Goal: Navigation & Orientation: Find specific page/section

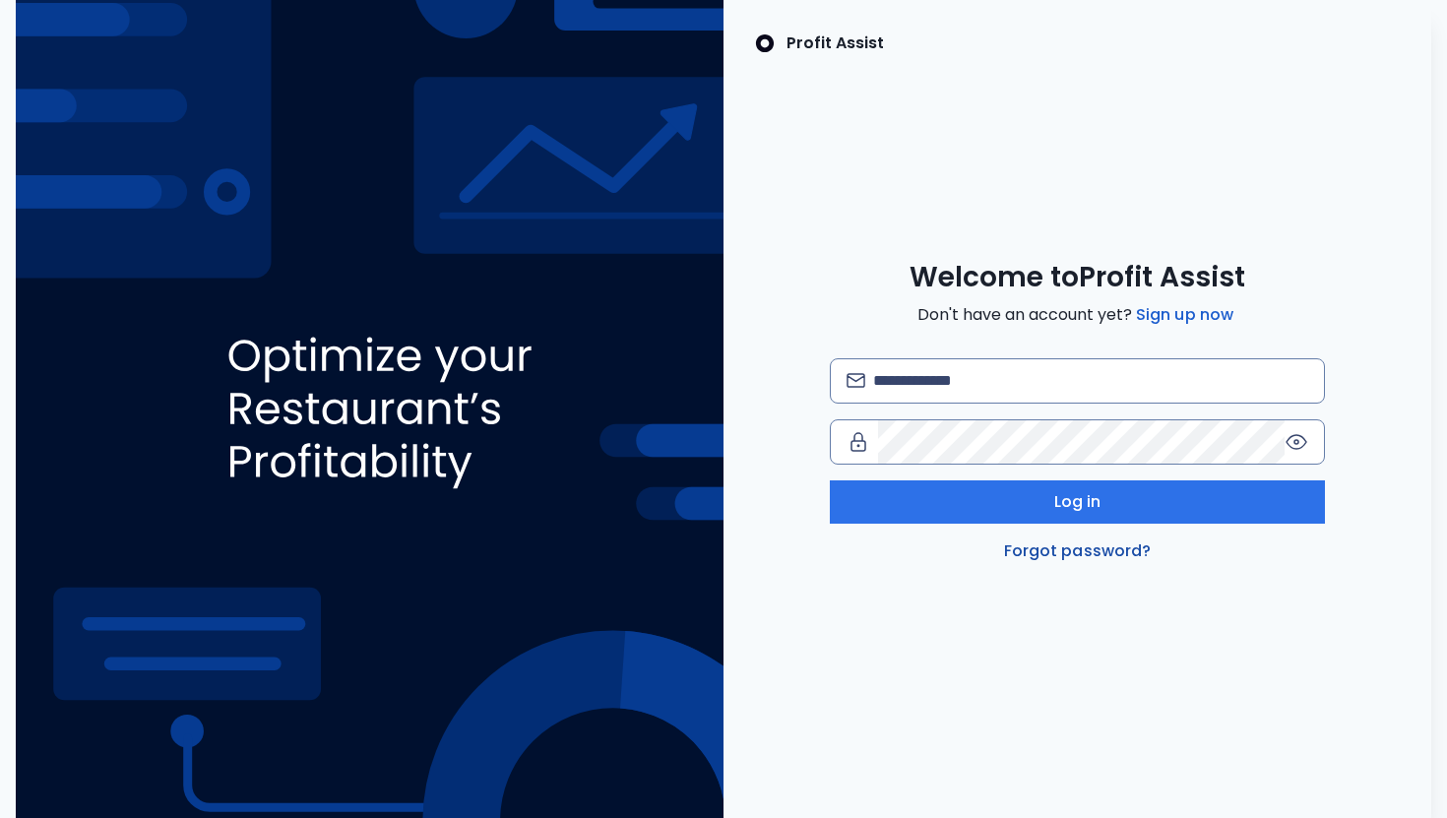
click at [1083, 545] on link "Forgot password?" at bounding box center [1077, 551] width 155 height 24
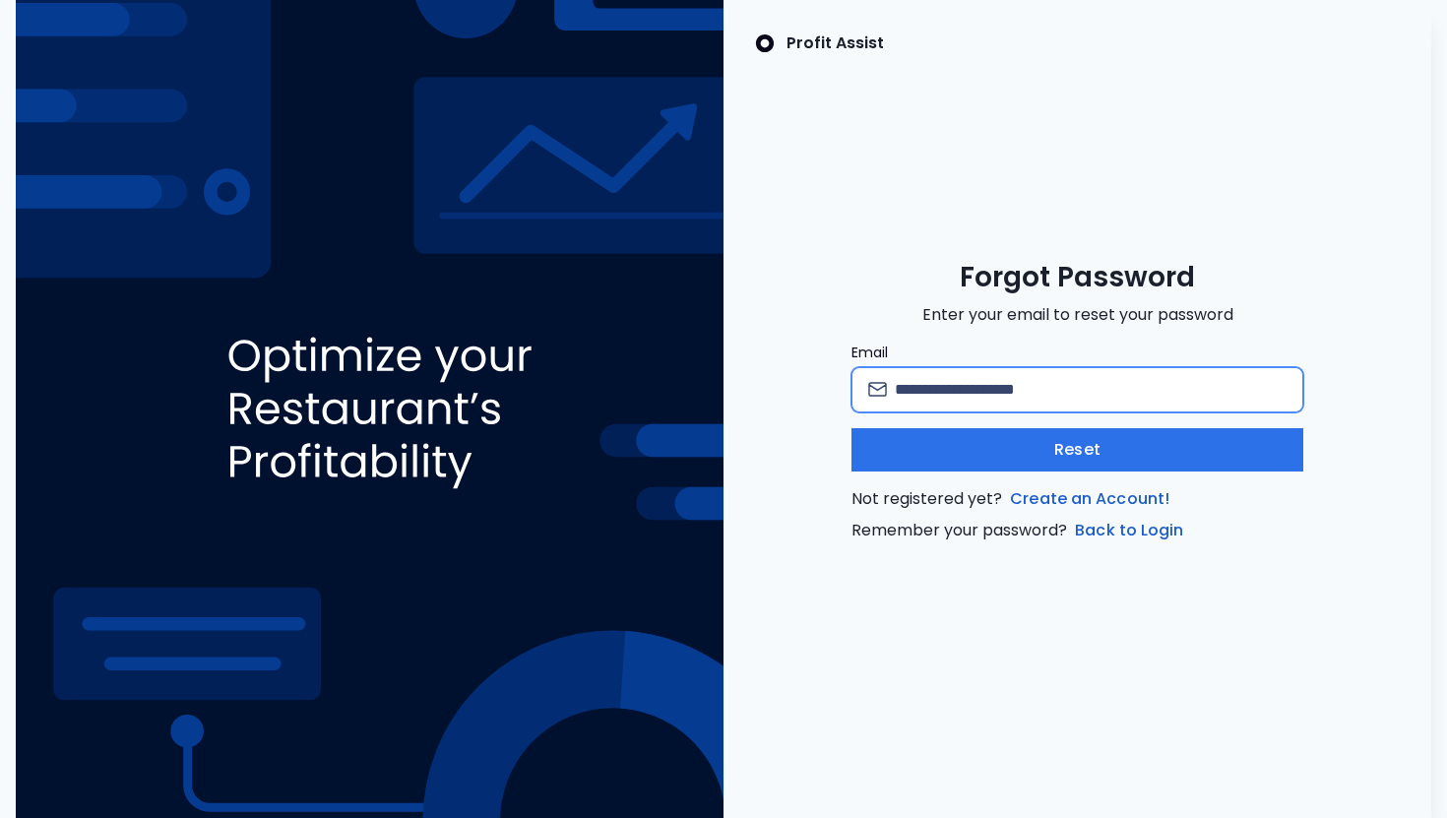
click at [1021, 392] on input "Email" at bounding box center [1090, 389] width 392 height 43
type input "**********"
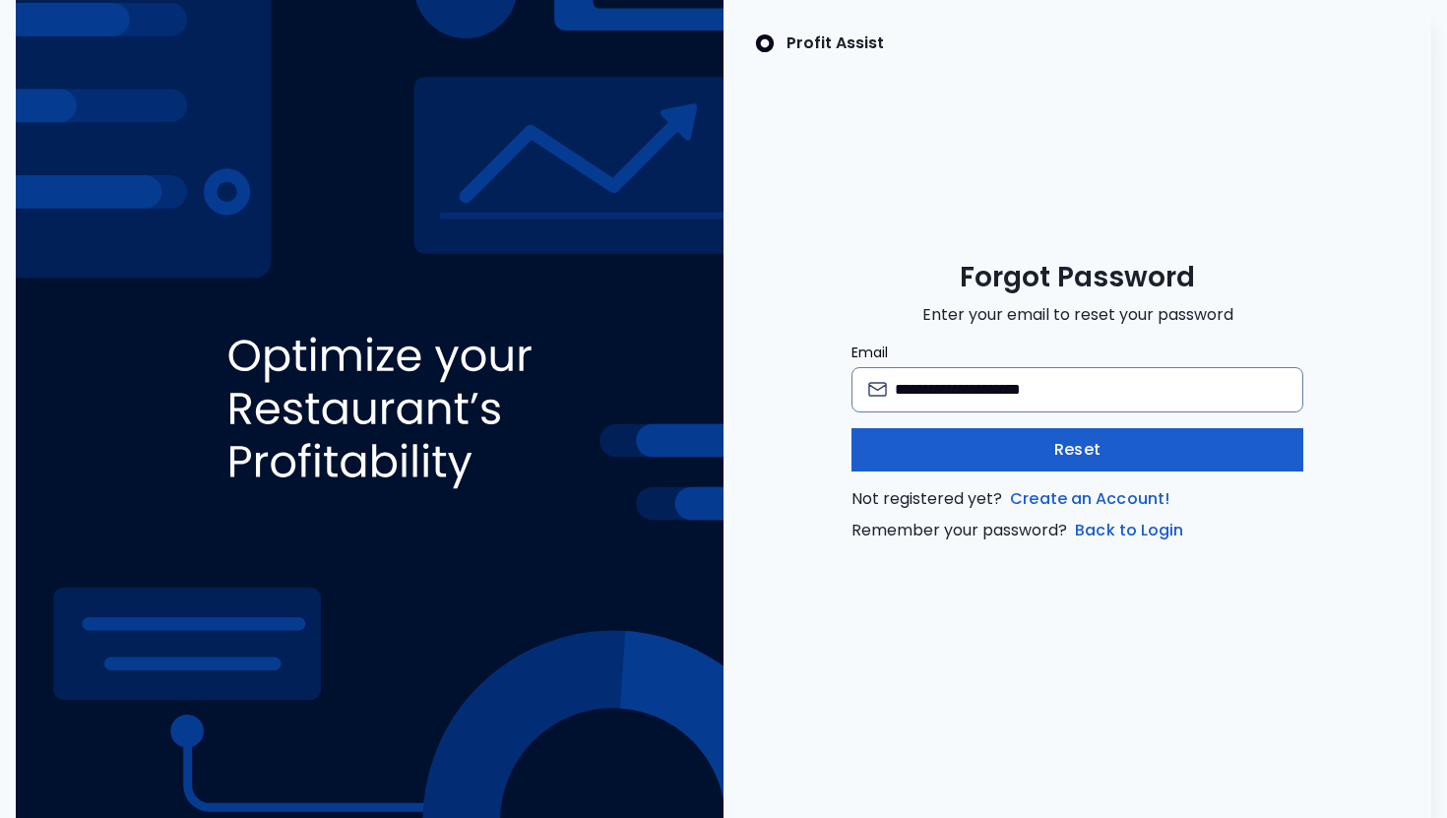
click at [1122, 450] on button "Reset" at bounding box center [1077, 449] width 452 height 43
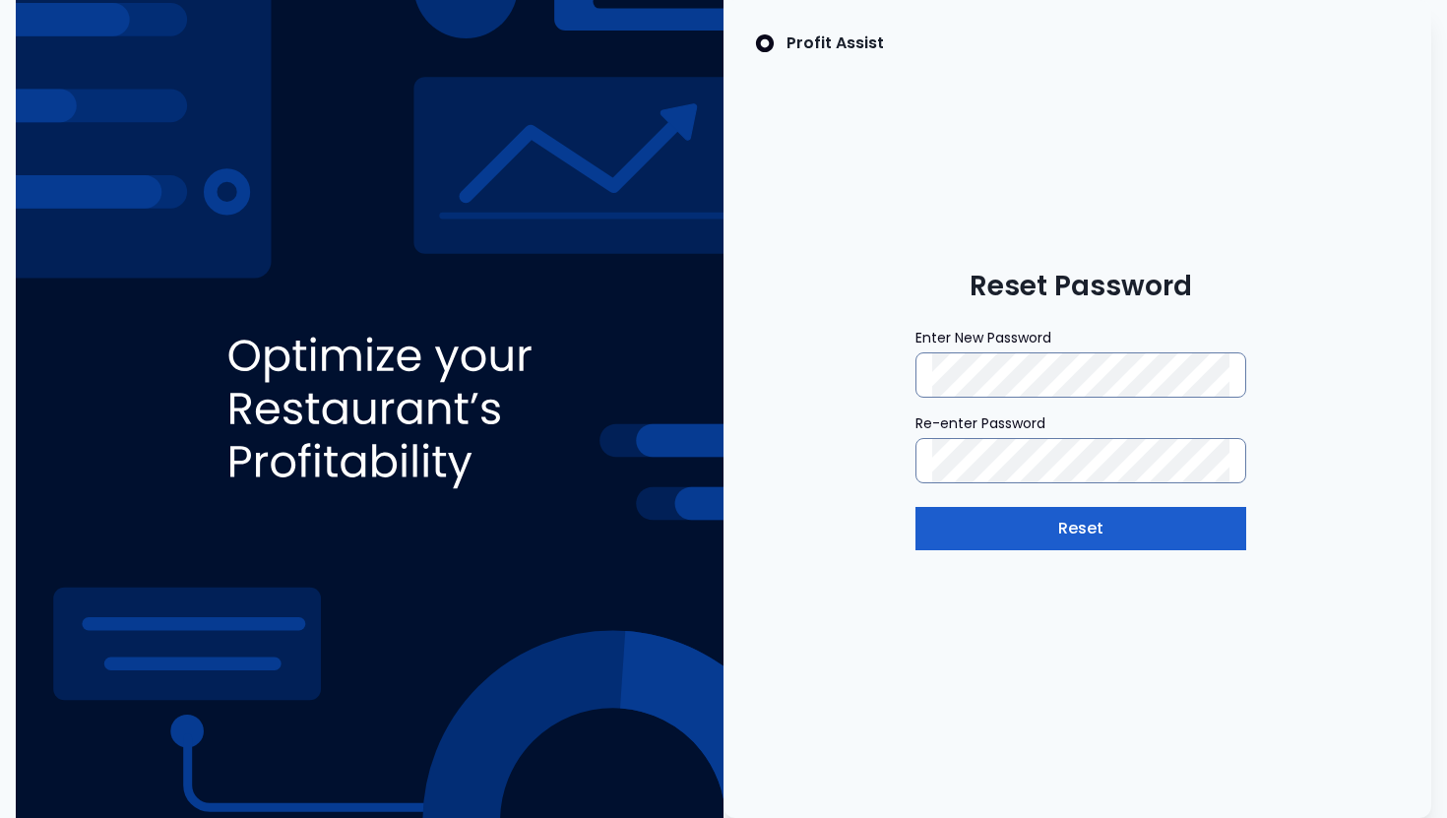
click at [1127, 519] on button "Reset" at bounding box center [1080, 528] width 331 height 43
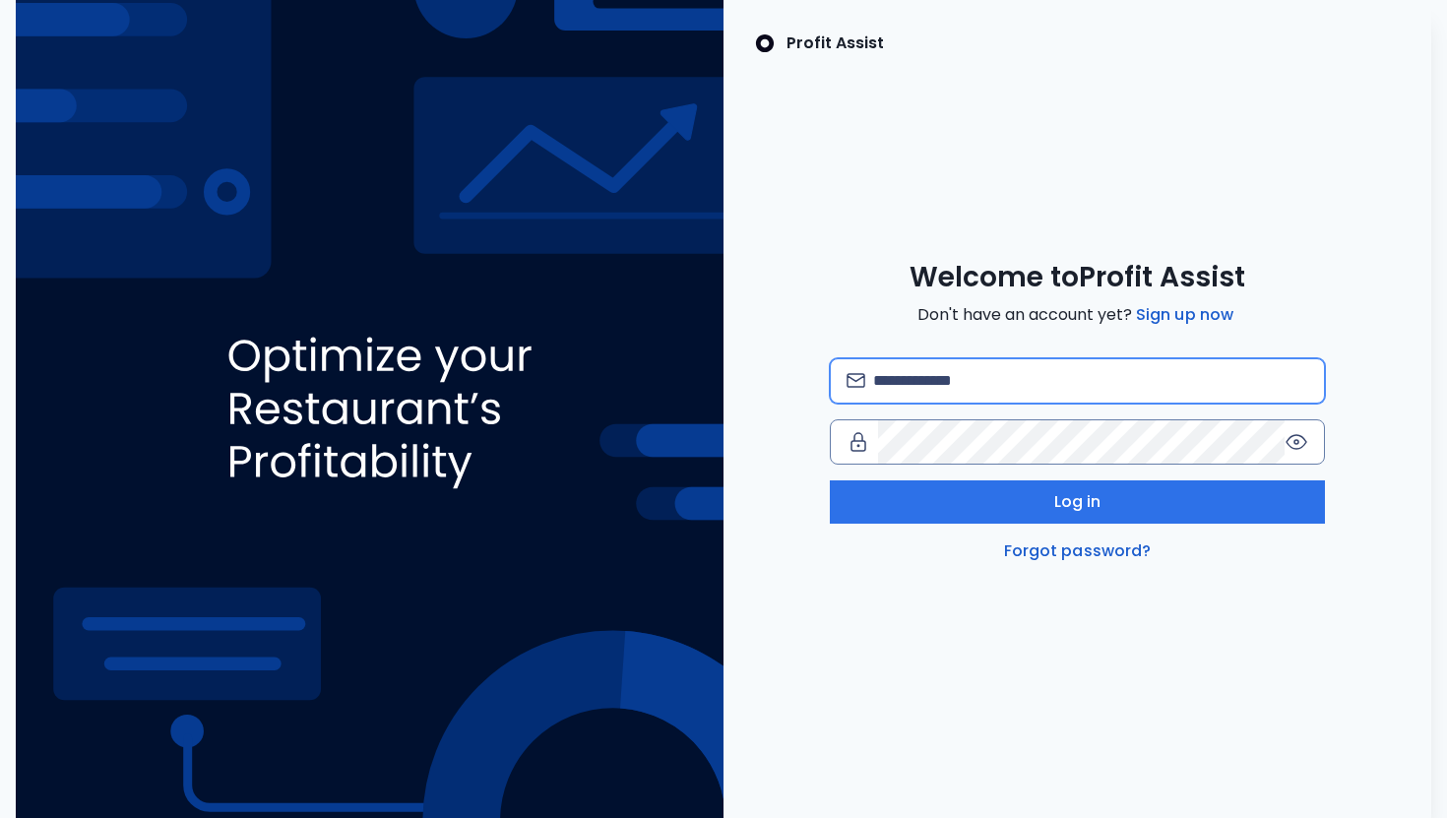
click at [977, 374] on input "email" at bounding box center [1090, 380] width 435 height 43
type input "**********"
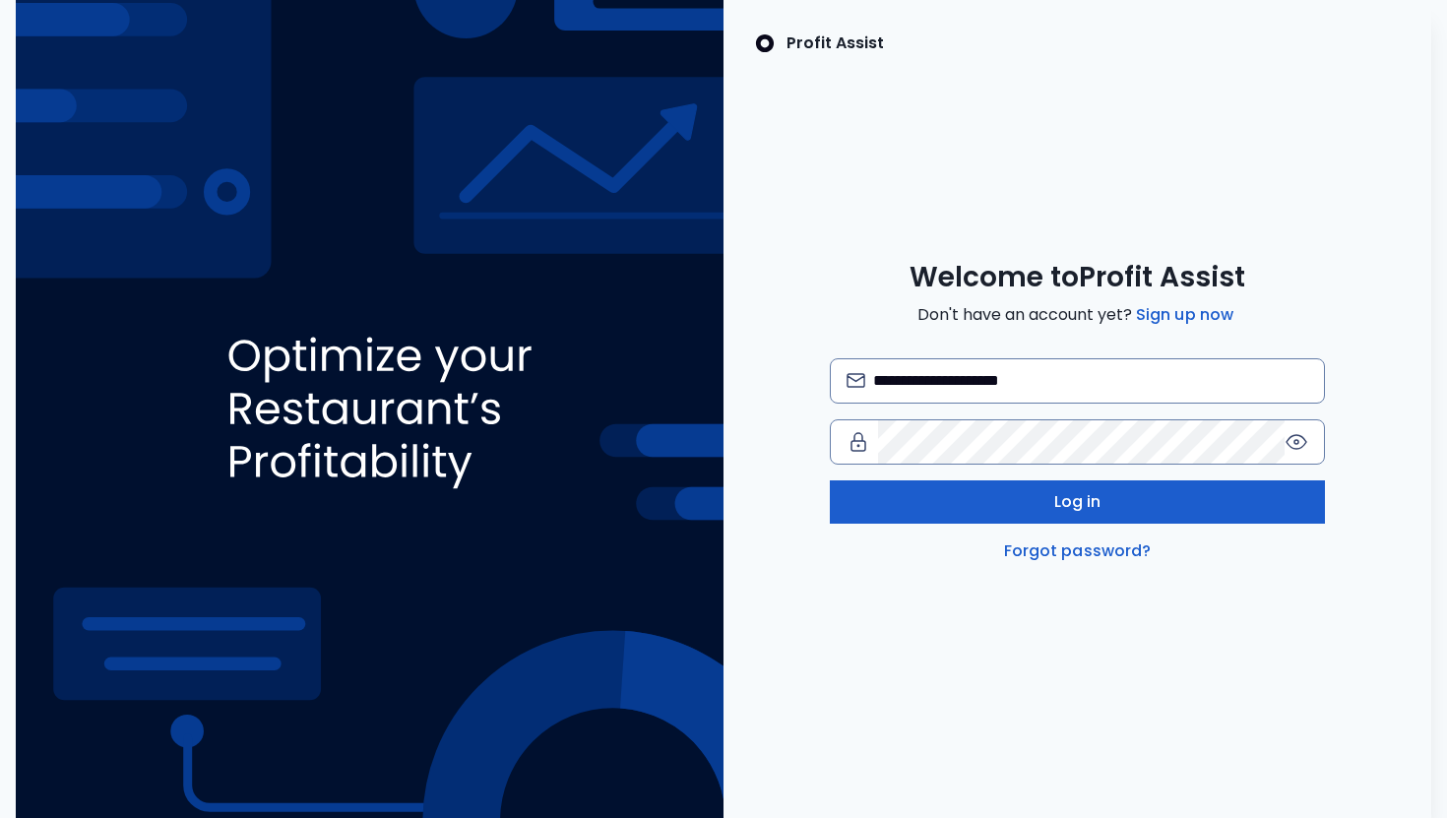
click at [1176, 499] on button "Log in" at bounding box center [1077, 501] width 495 height 43
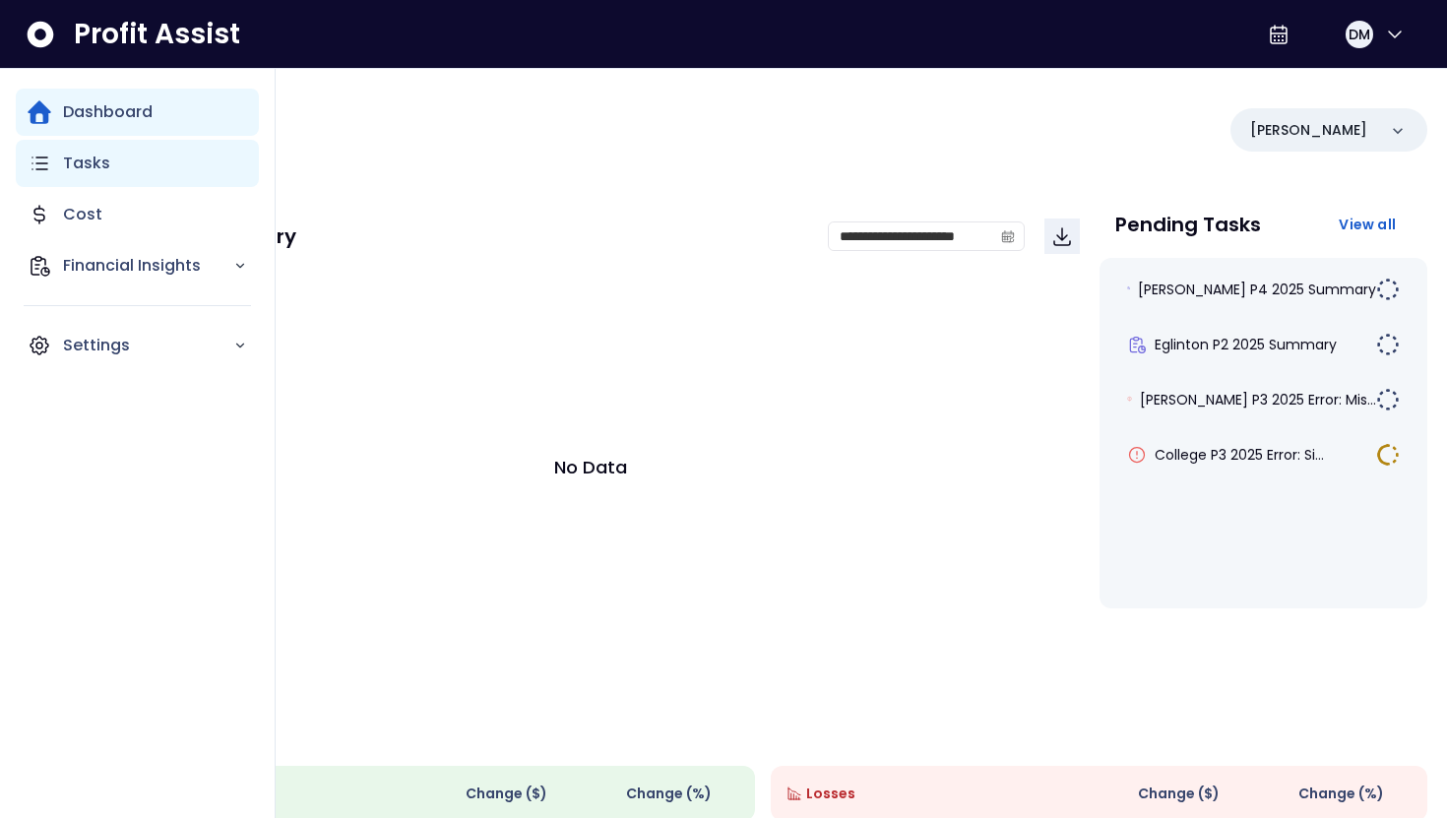
click at [91, 174] on p "Tasks" at bounding box center [86, 164] width 47 height 24
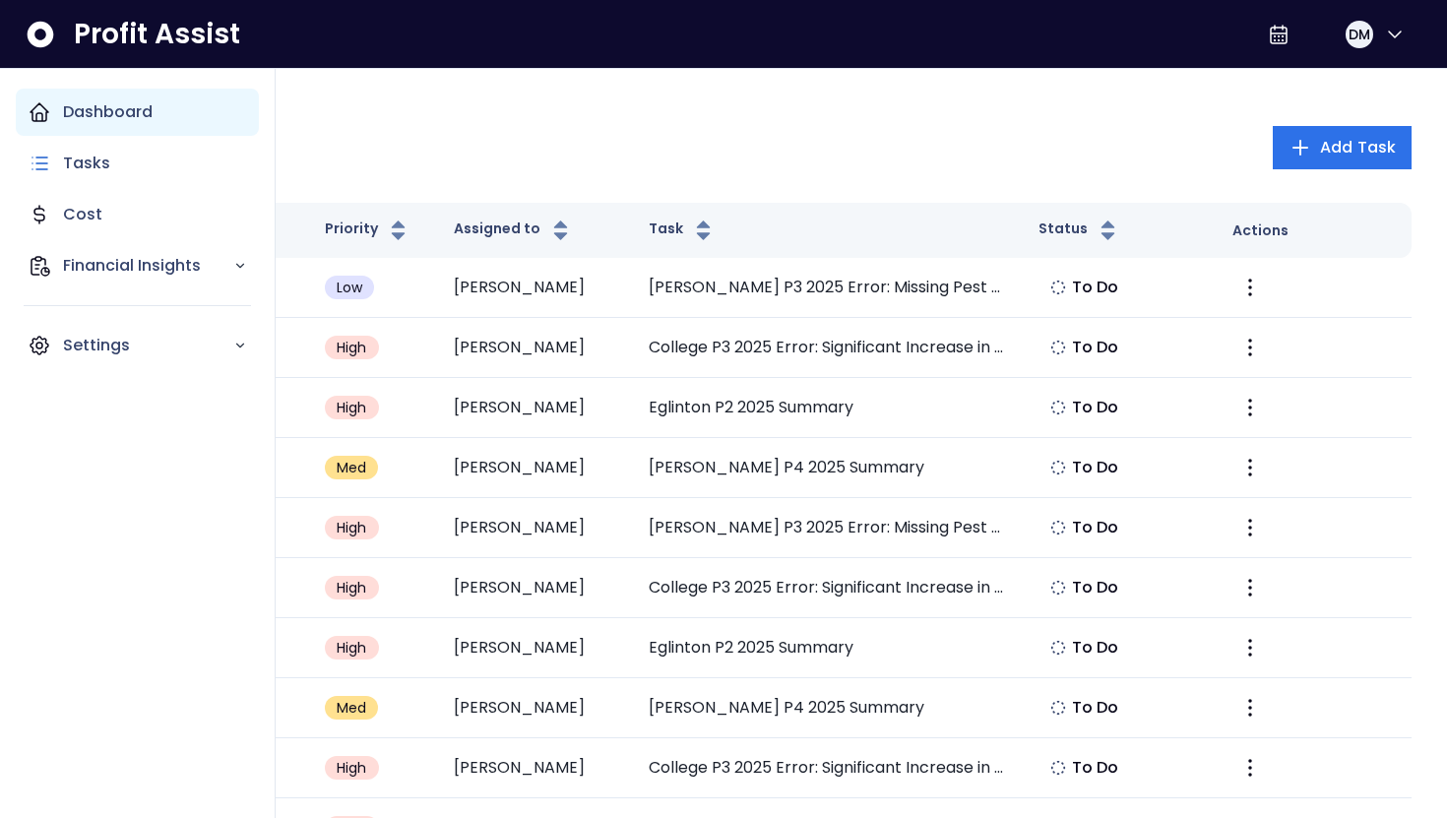
click at [69, 117] on p "Dashboard" at bounding box center [108, 112] width 90 height 24
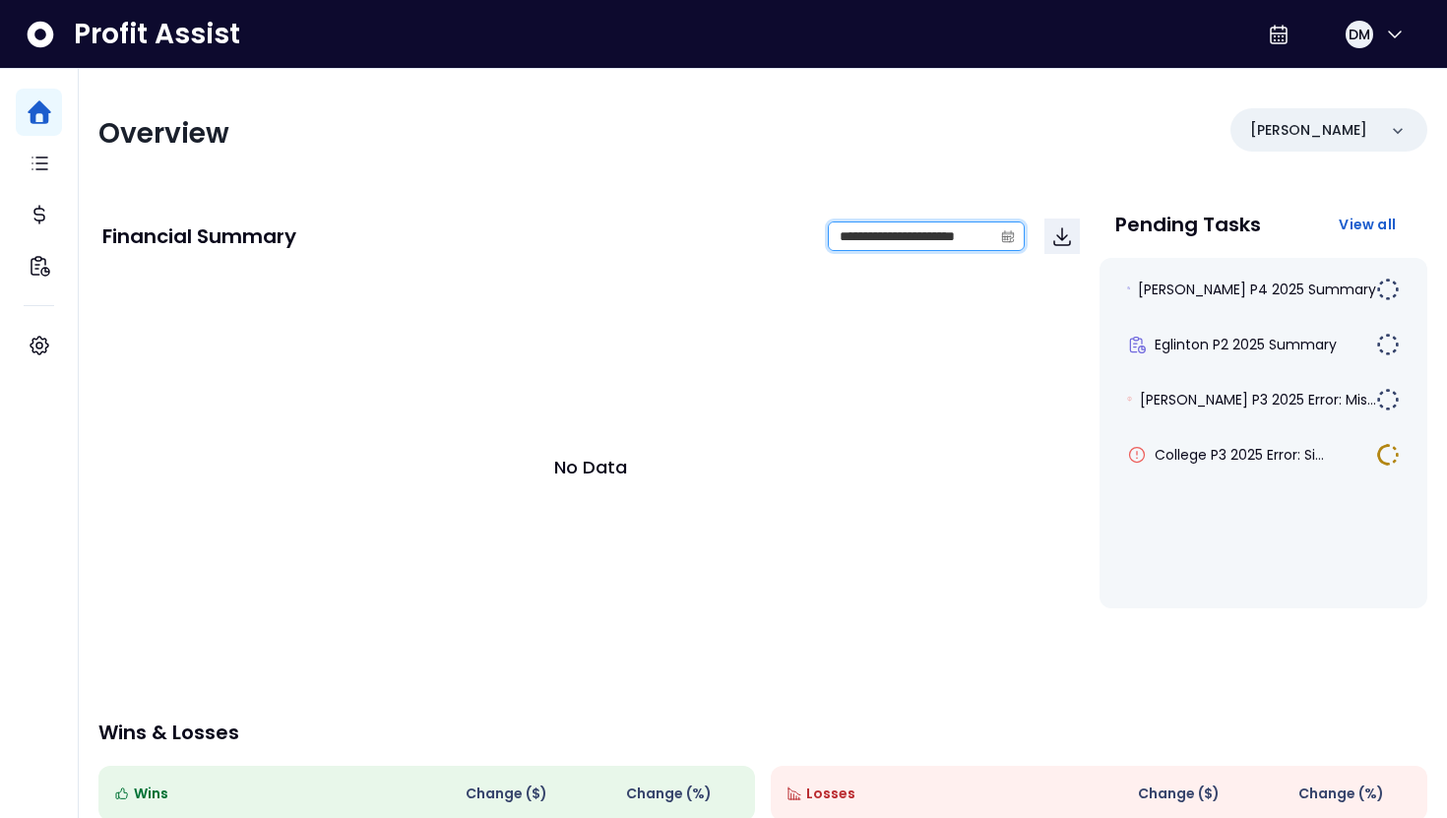
click at [988, 236] on input "**********" at bounding box center [910, 236] width 163 height 28
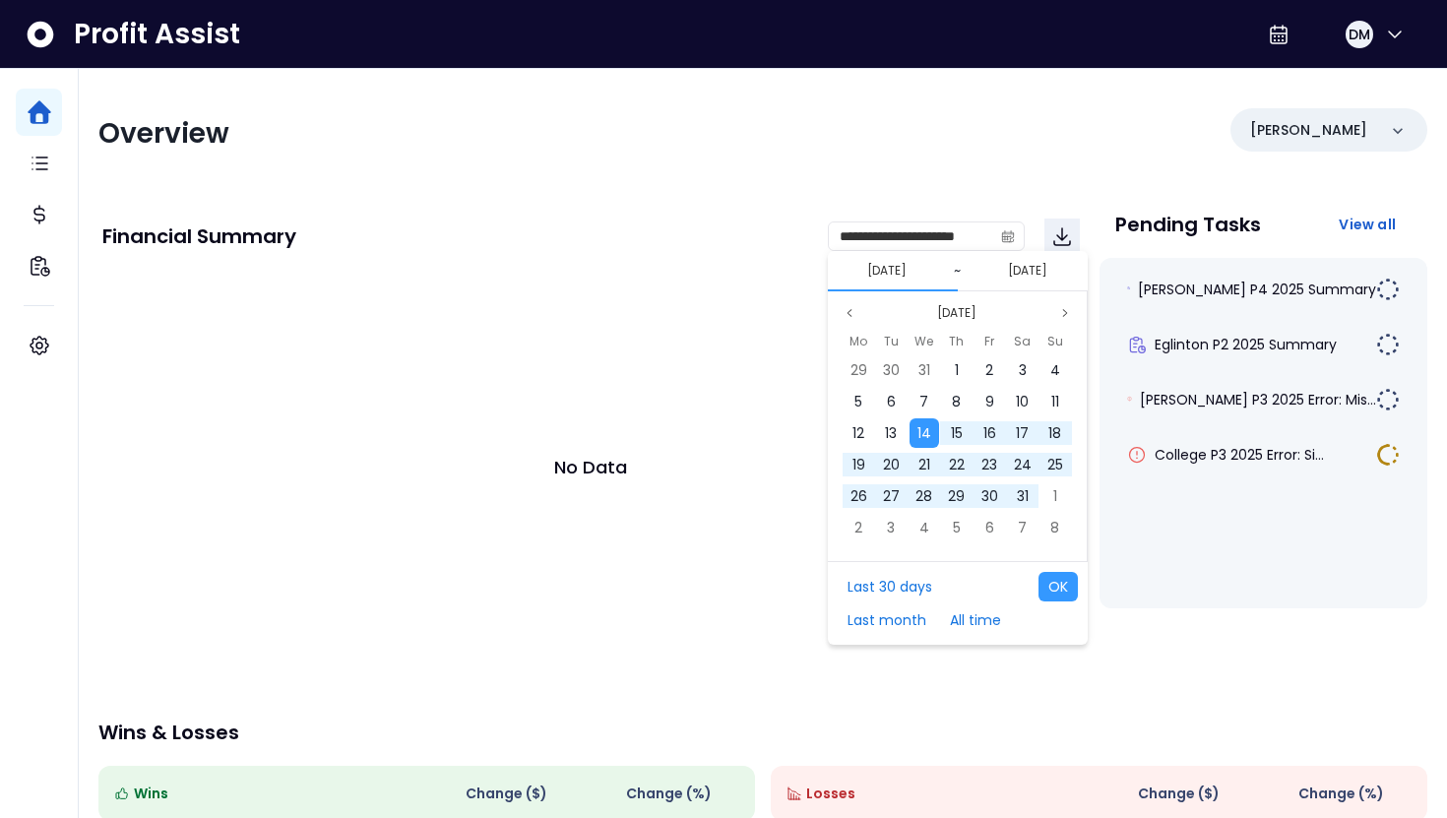
click at [863, 274] on button "14/08/2024" at bounding box center [886, 271] width 55 height 24
click at [848, 312] on icon "page previous" at bounding box center [849, 313] width 12 height 12
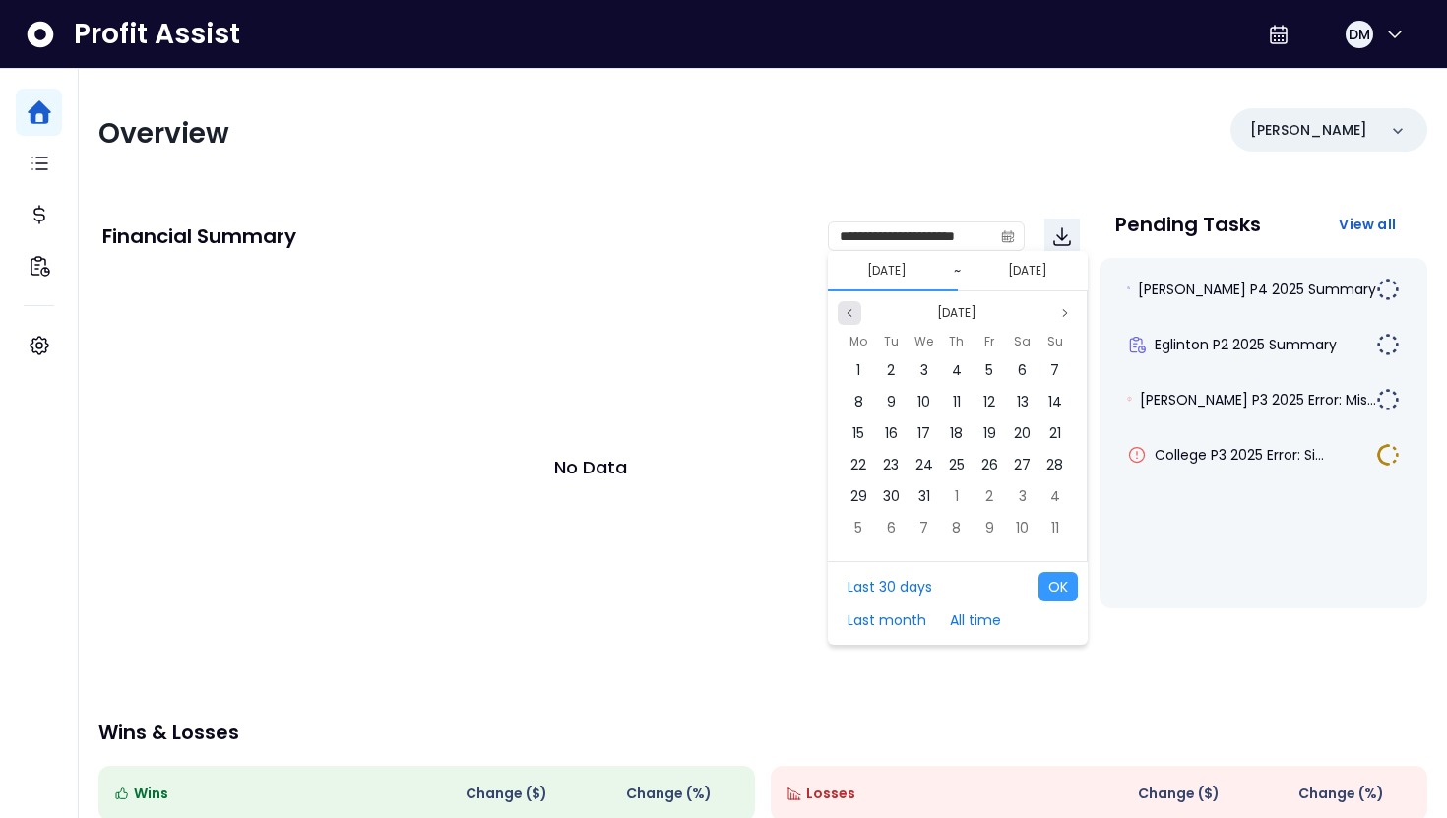
click at [848, 312] on icon "page previous" at bounding box center [849, 313] width 12 height 12
click at [916, 373] on div "1" at bounding box center [924, 370] width 30 height 30
click at [968, 620] on button "All time" at bounding box center [975, 620] width 71 height 30
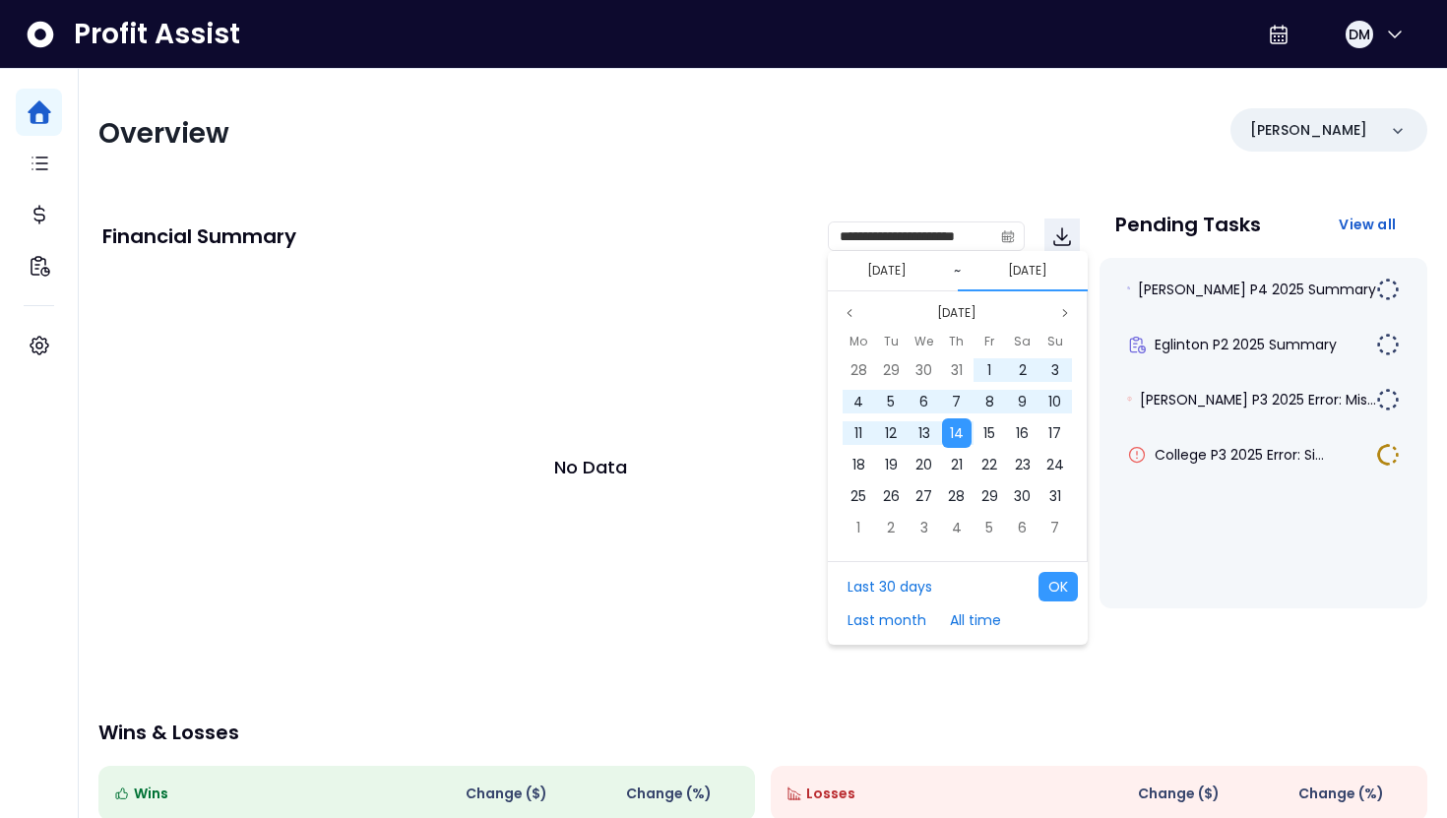
click at [1177, 629] on div "Pending Tasks View all Duncan P4 2025 Summary Eglinton P2 2025 Summary Duncan P…" at bounding box center [1263, 433] width 329 height 468
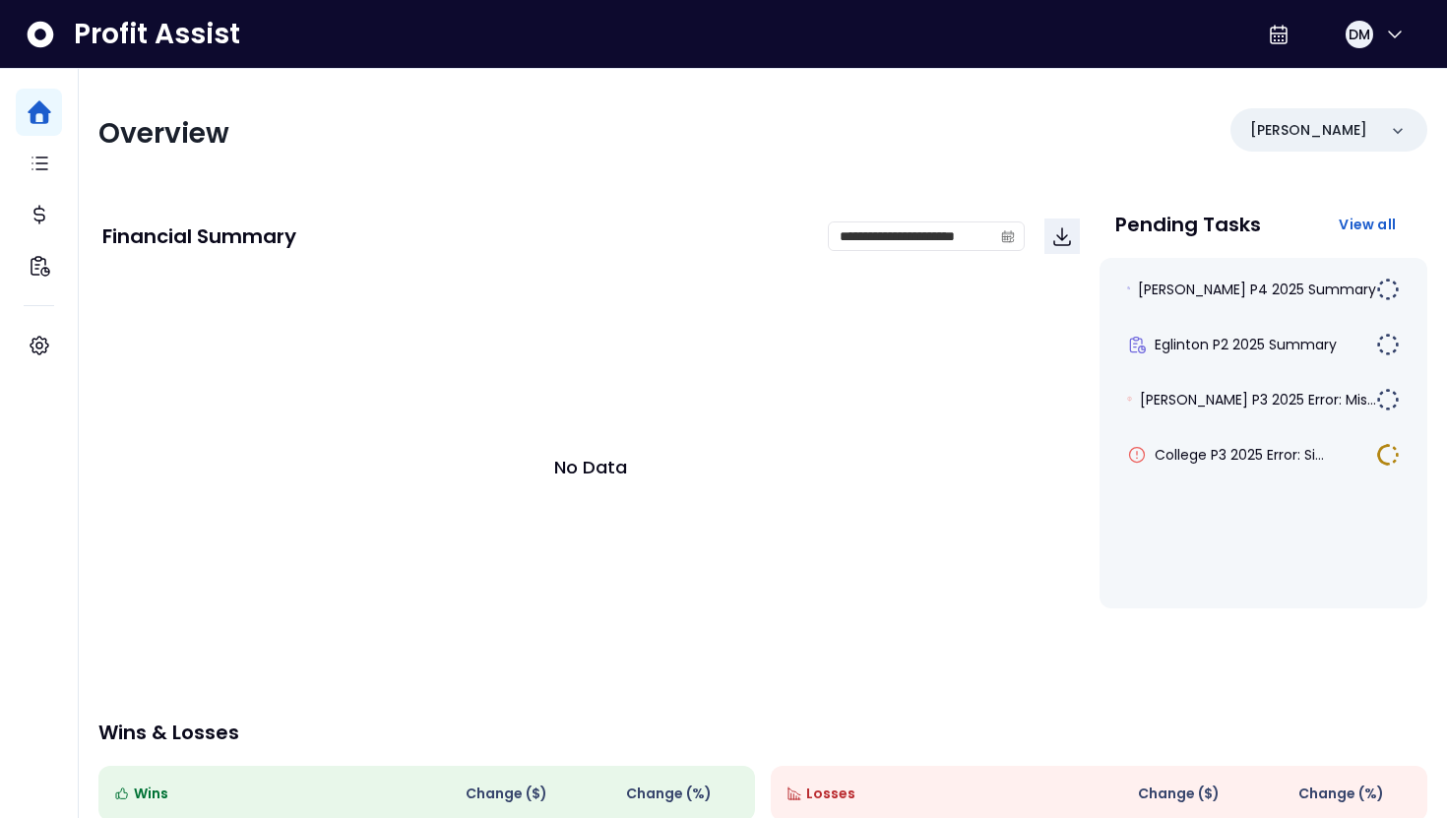
click at [1021, 614] on div "No Data" at bounding box center [590, 467] width 977 height 394
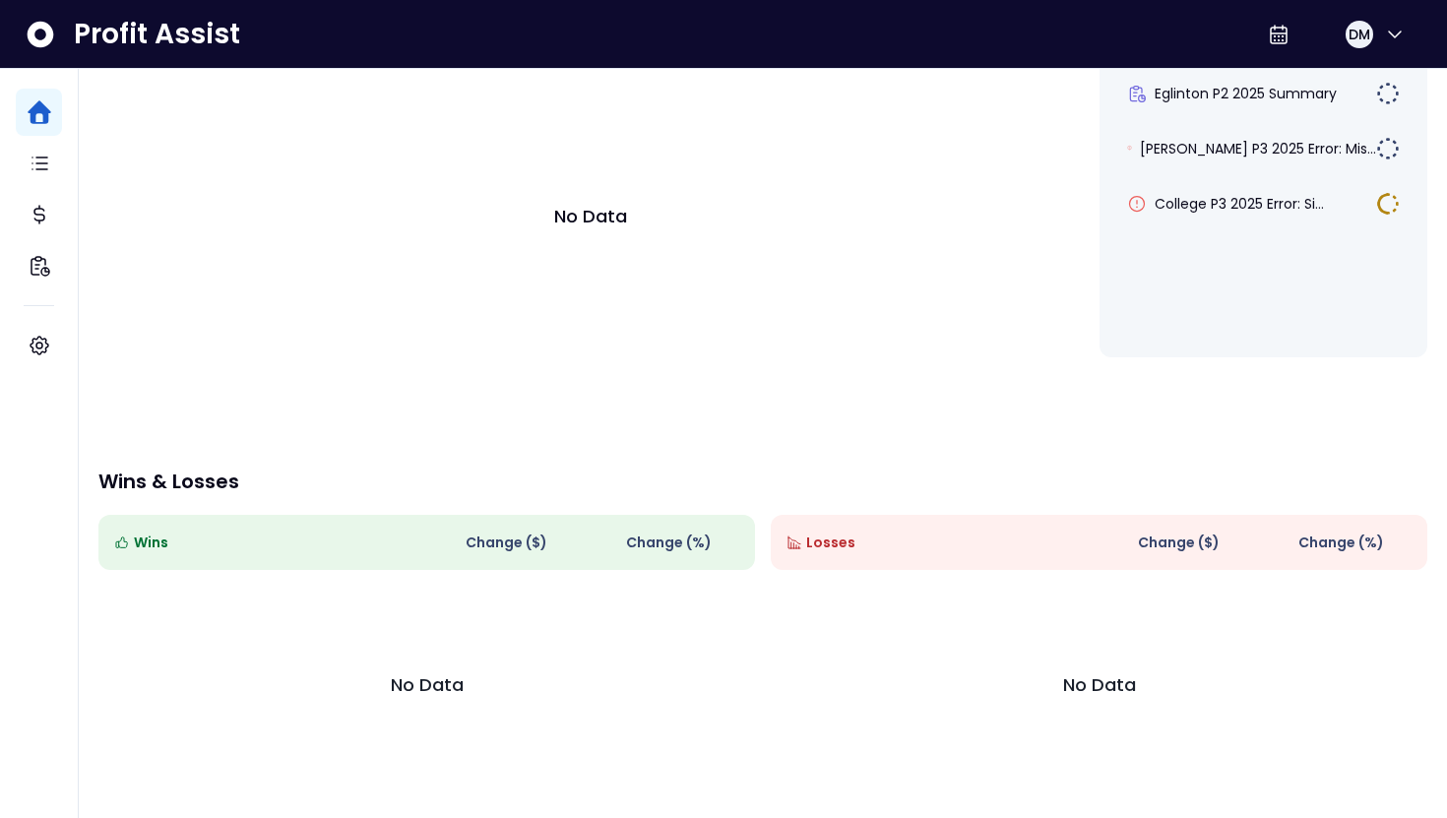
click at [575, 546] on th "Change ( $ )" at bounding box center [509, 542] width 164 height 55
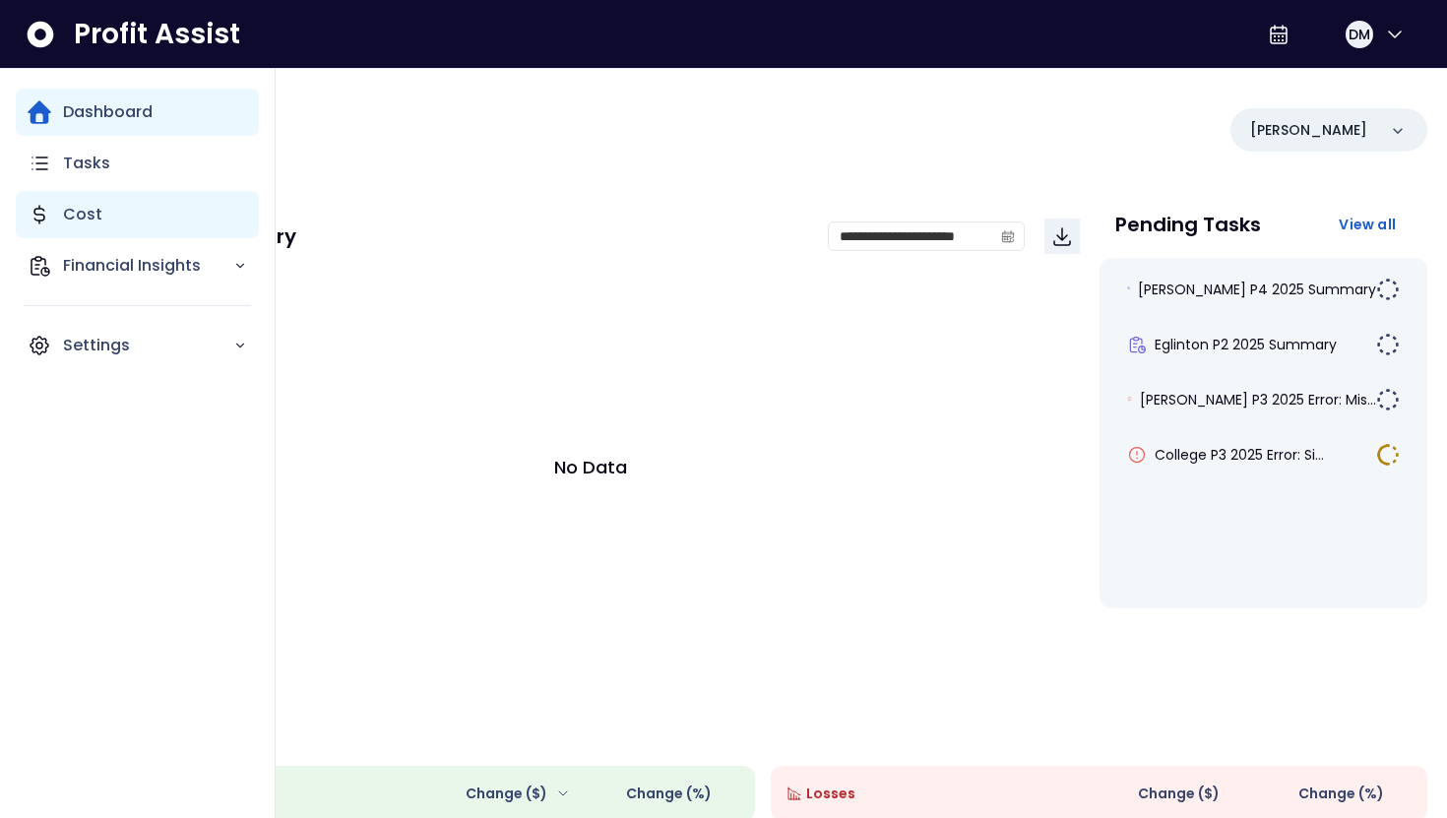
click at [115, 211] on div "Cost" at bounding box center [137, 214] width 243 height 47
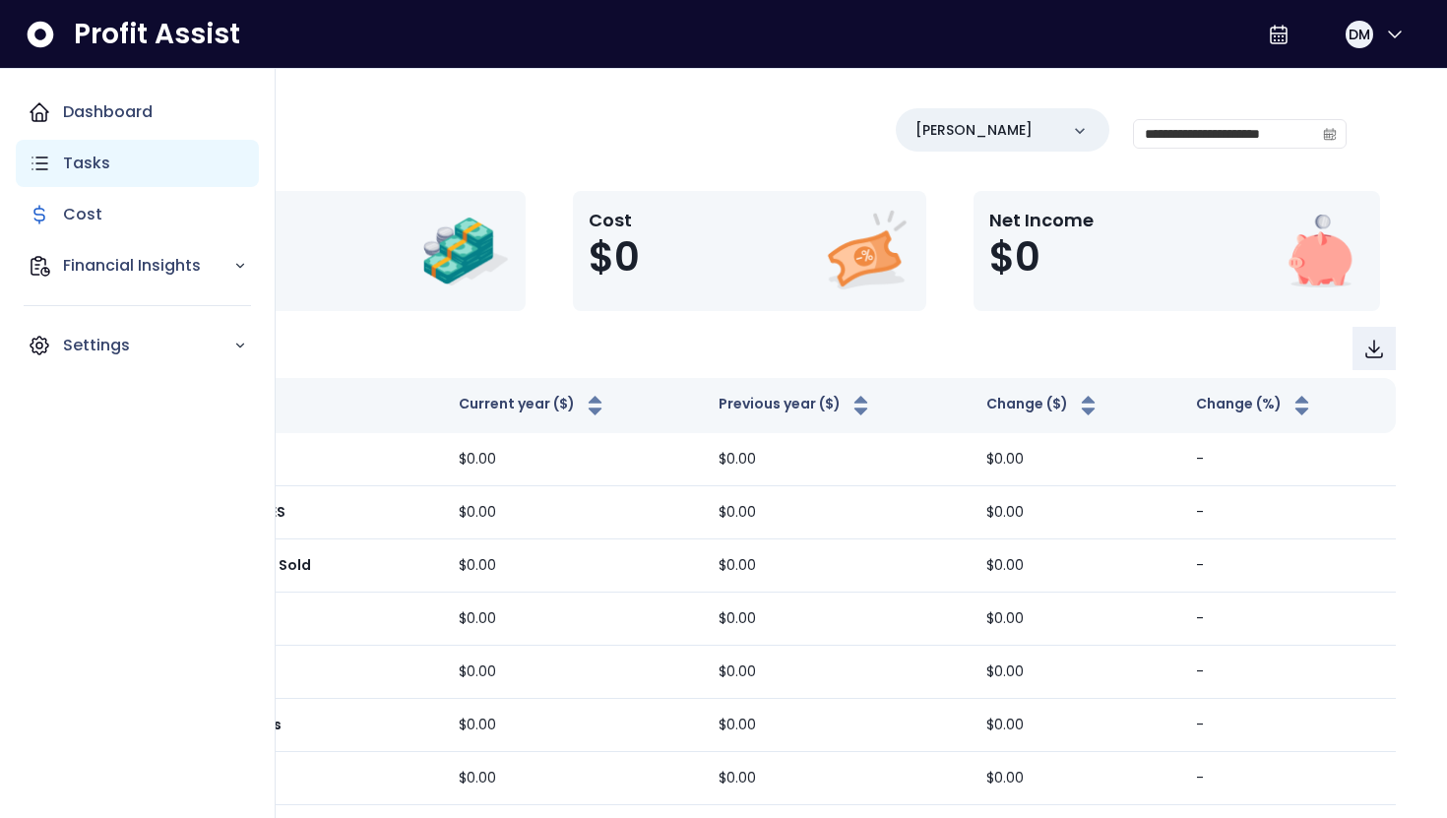
click at [67, 169] on p "Tasks" at bounding box center [86, 164] width 47 height 24
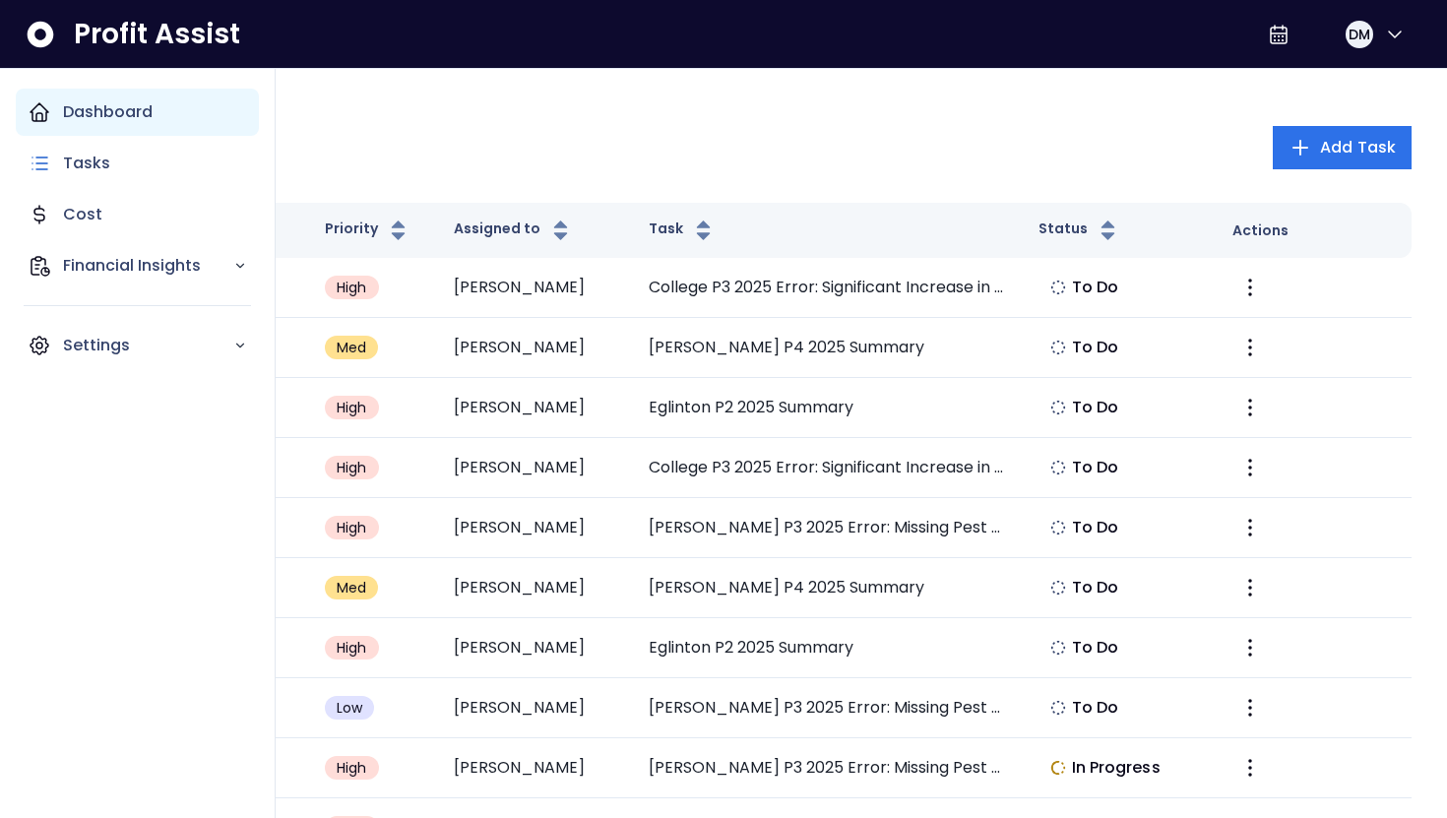
click at [87, 107] on p "Dashboard" at bounding box center [108, 112] width 90 height 24
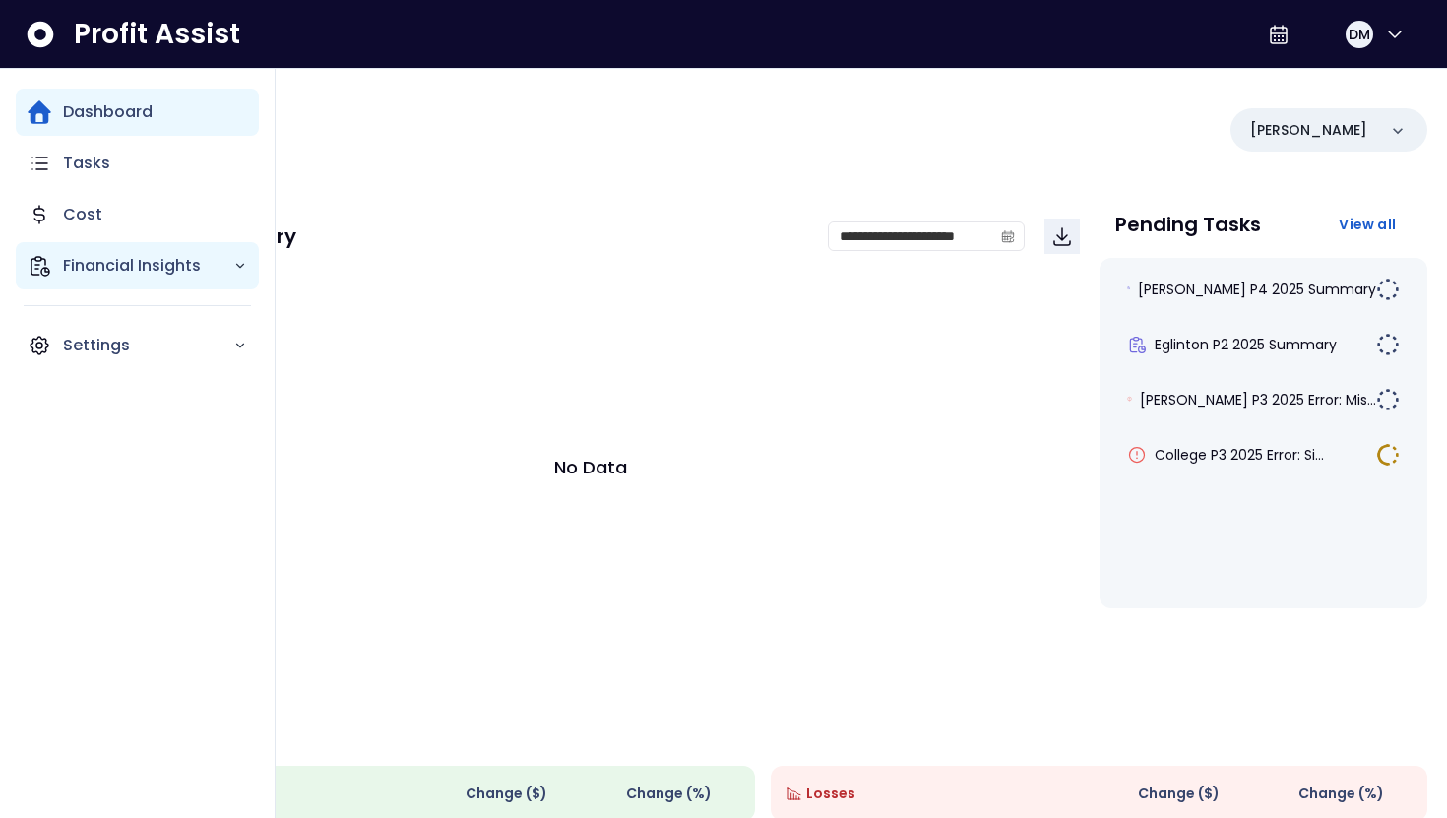
click at [108, 276] on p "Financial Insights" at bounding box center [148, 266] width 170 height 24
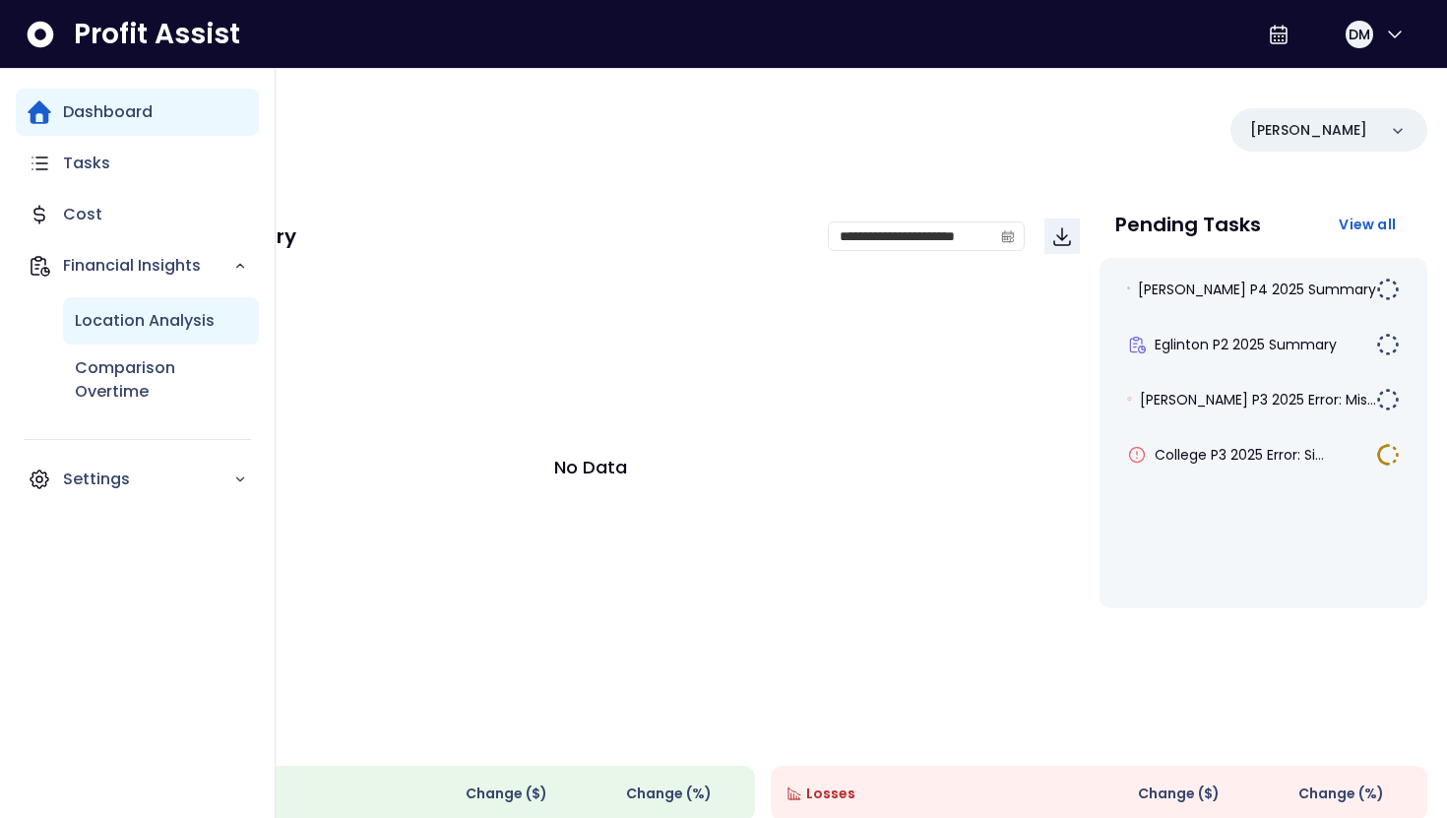
click at [117, 315] on p "Location Analysis" at bounding box center [145, 321] width 140 height 24
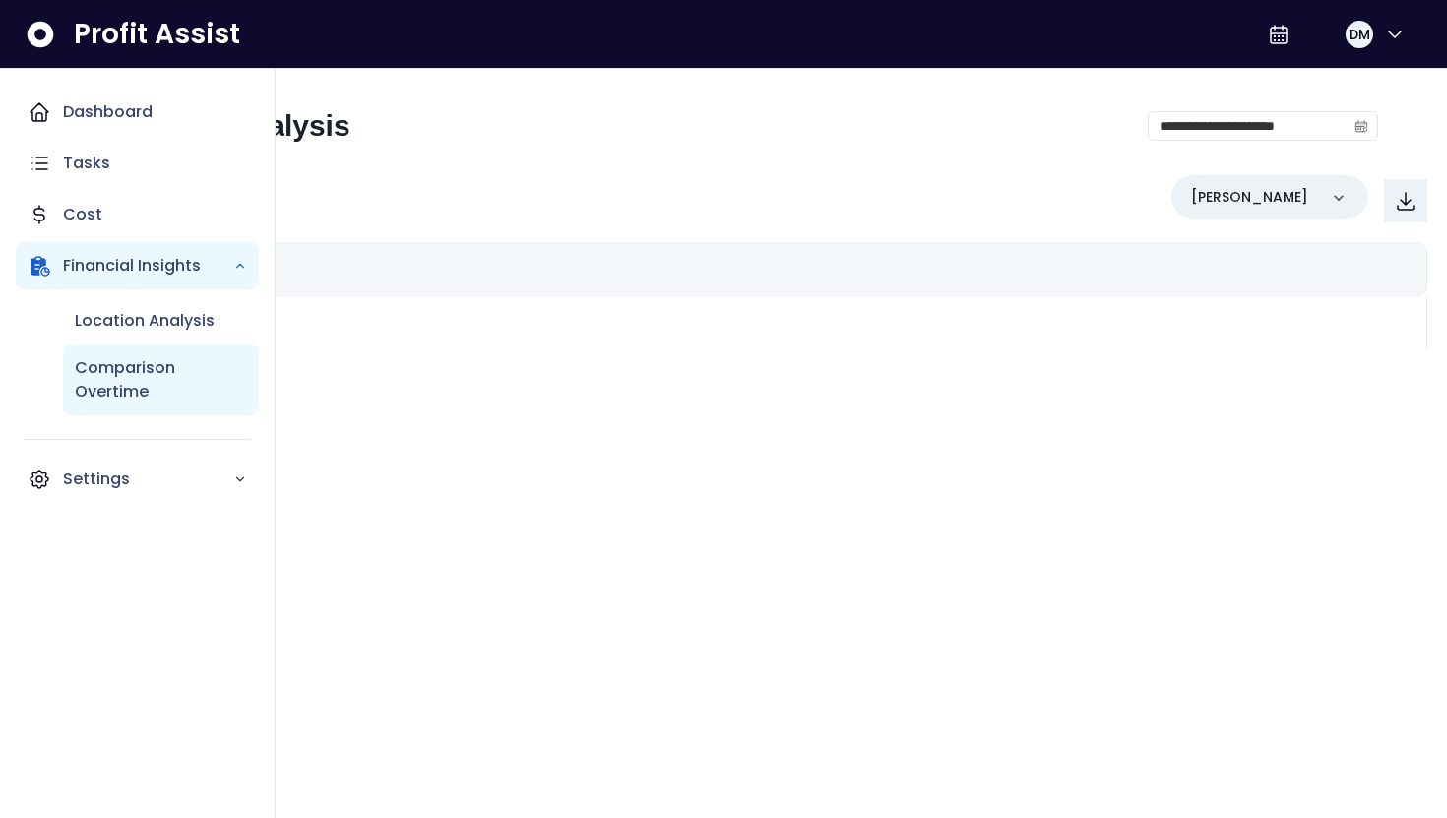
click at [119, 380] on p "Comparison Overtime" at bounding box center [161, 379] width 172 height 47
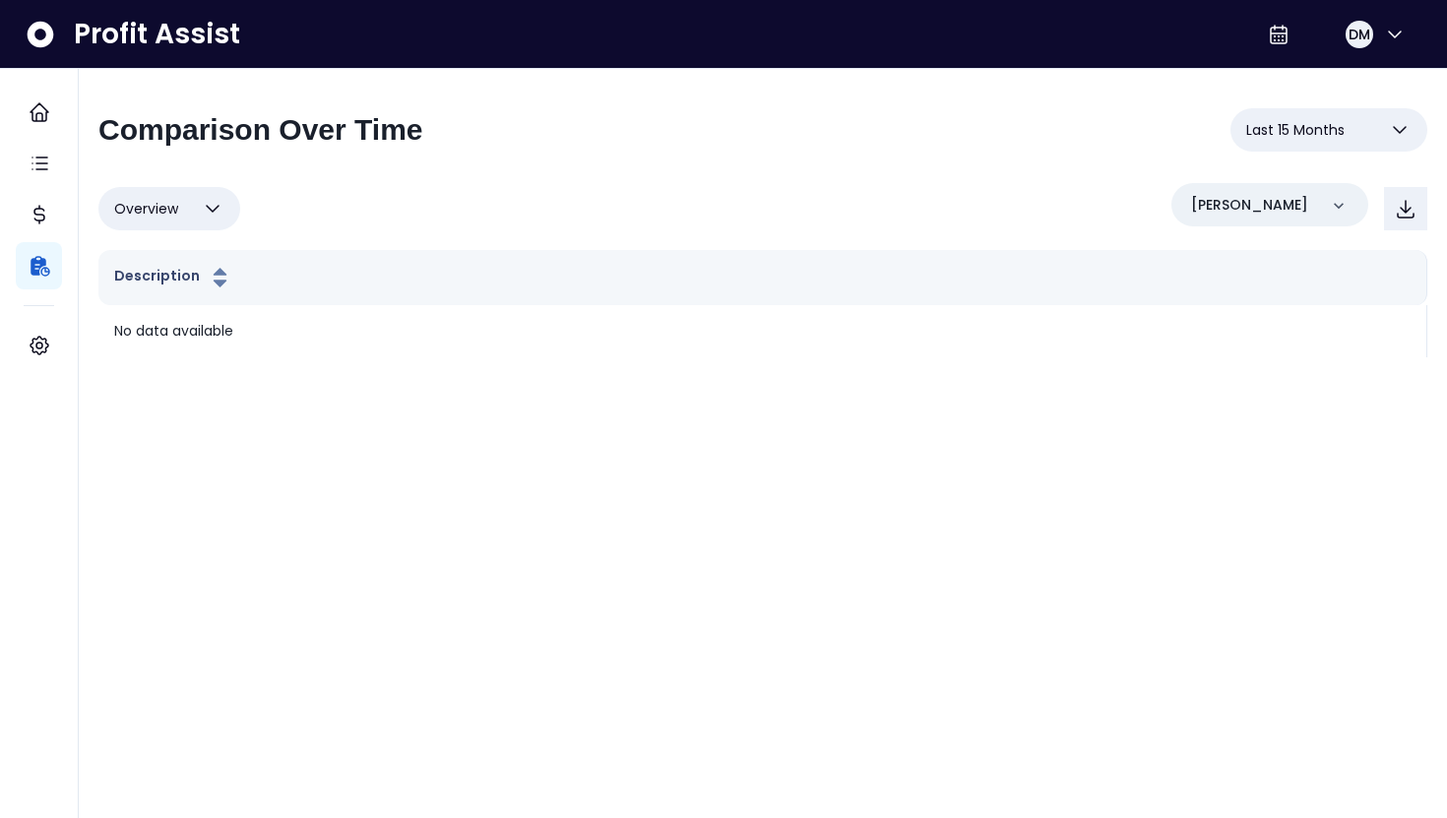
click at [695, 176] on div "**********" at bounding box center [762, 232] width 1328 height 249
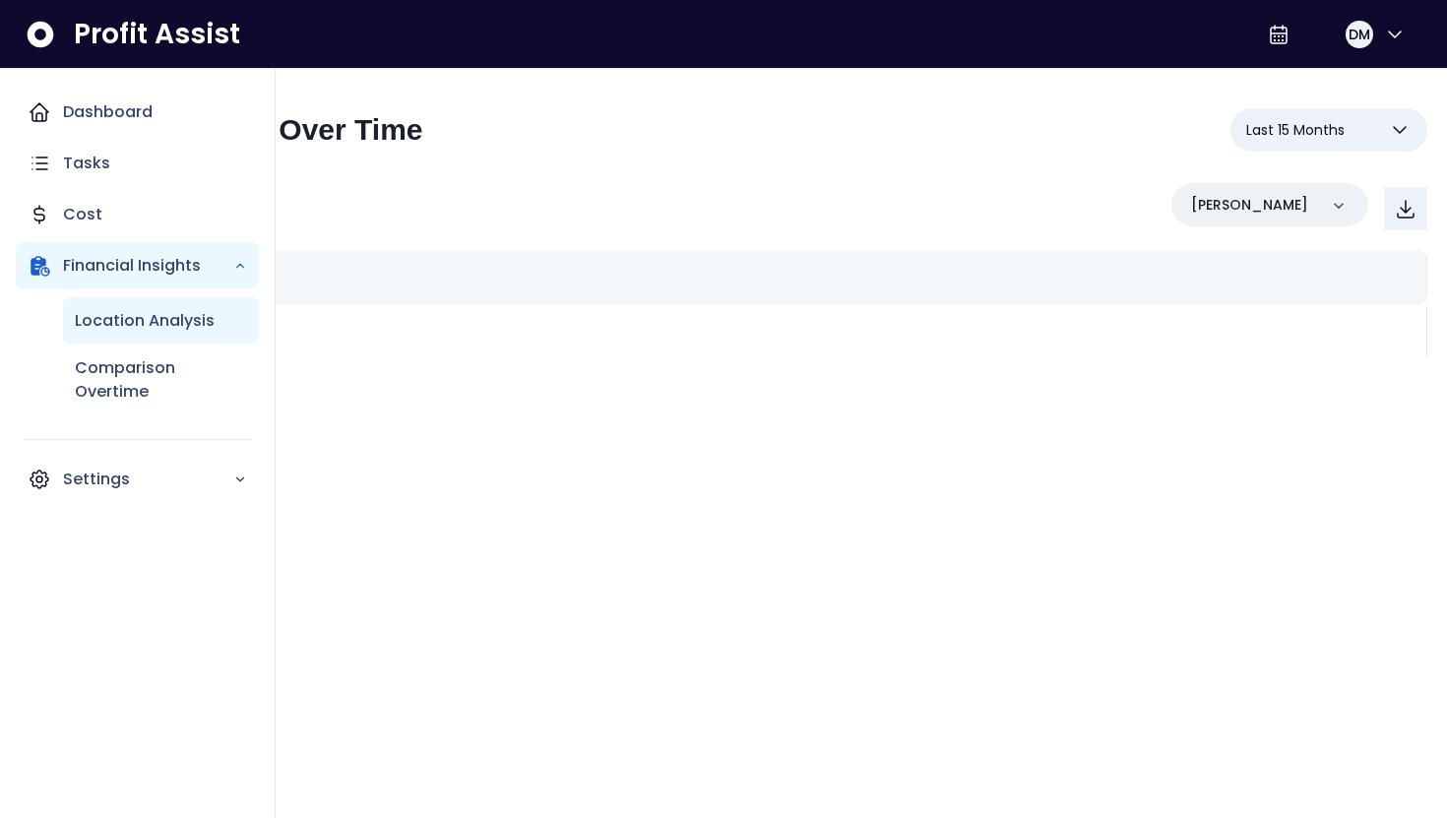
click at [110, 319] on p "Location Analysis" at bounding box center [145, 321] width 140 height 24
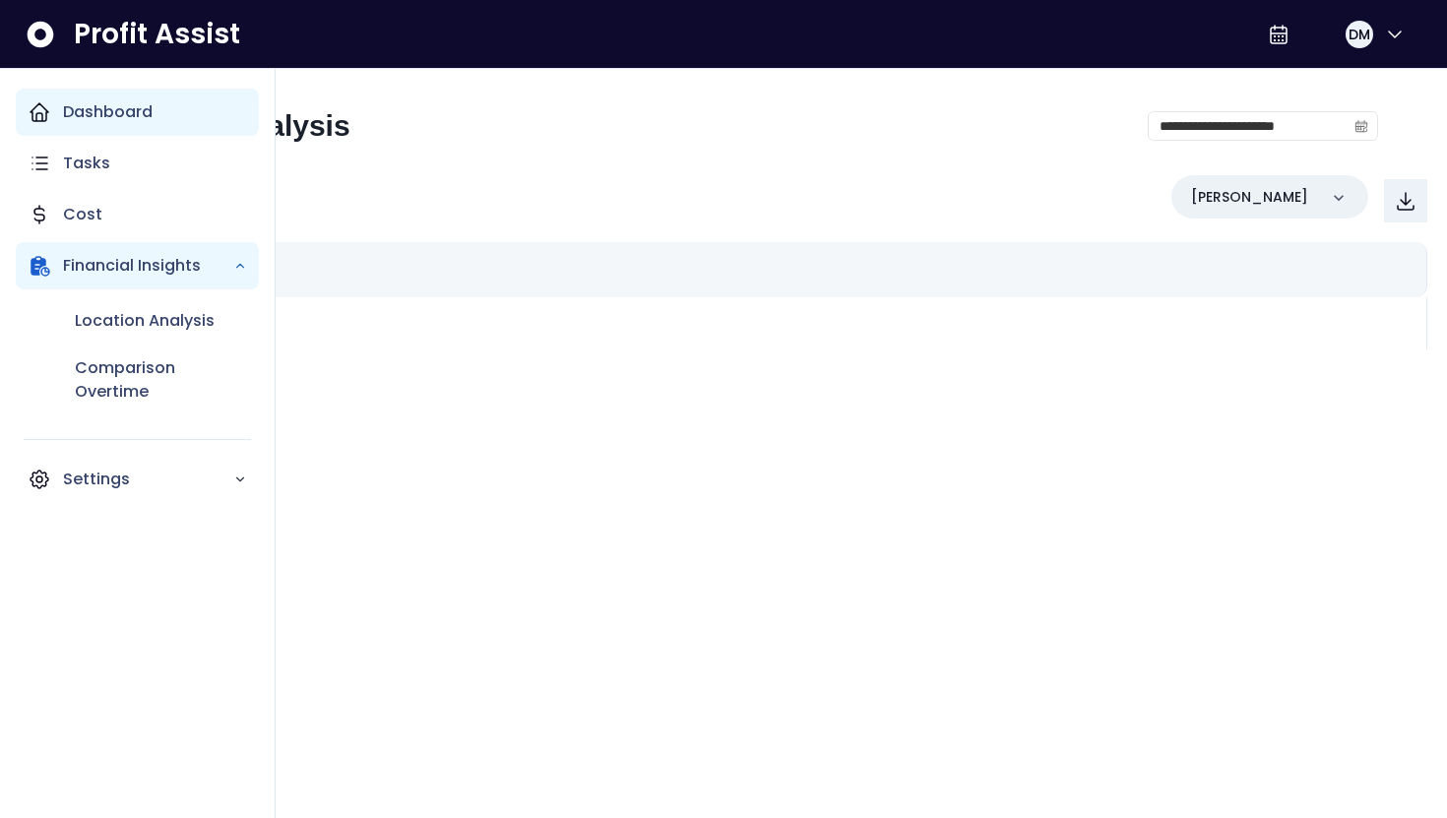
click at [94, 106] on p "Dashboard" at bounding box center [108, 112] width 90 height 24
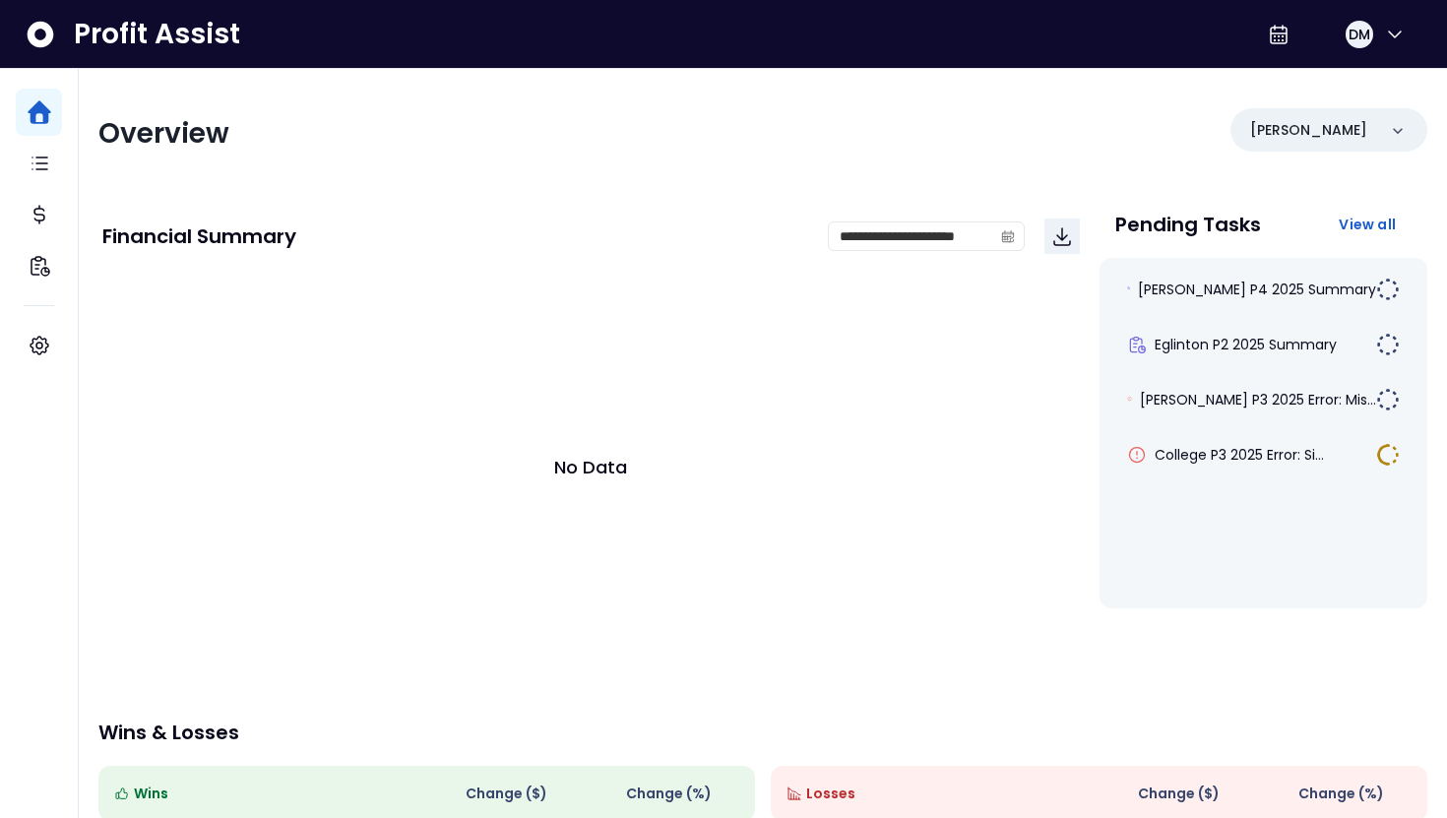
scroll to position [251, 0]
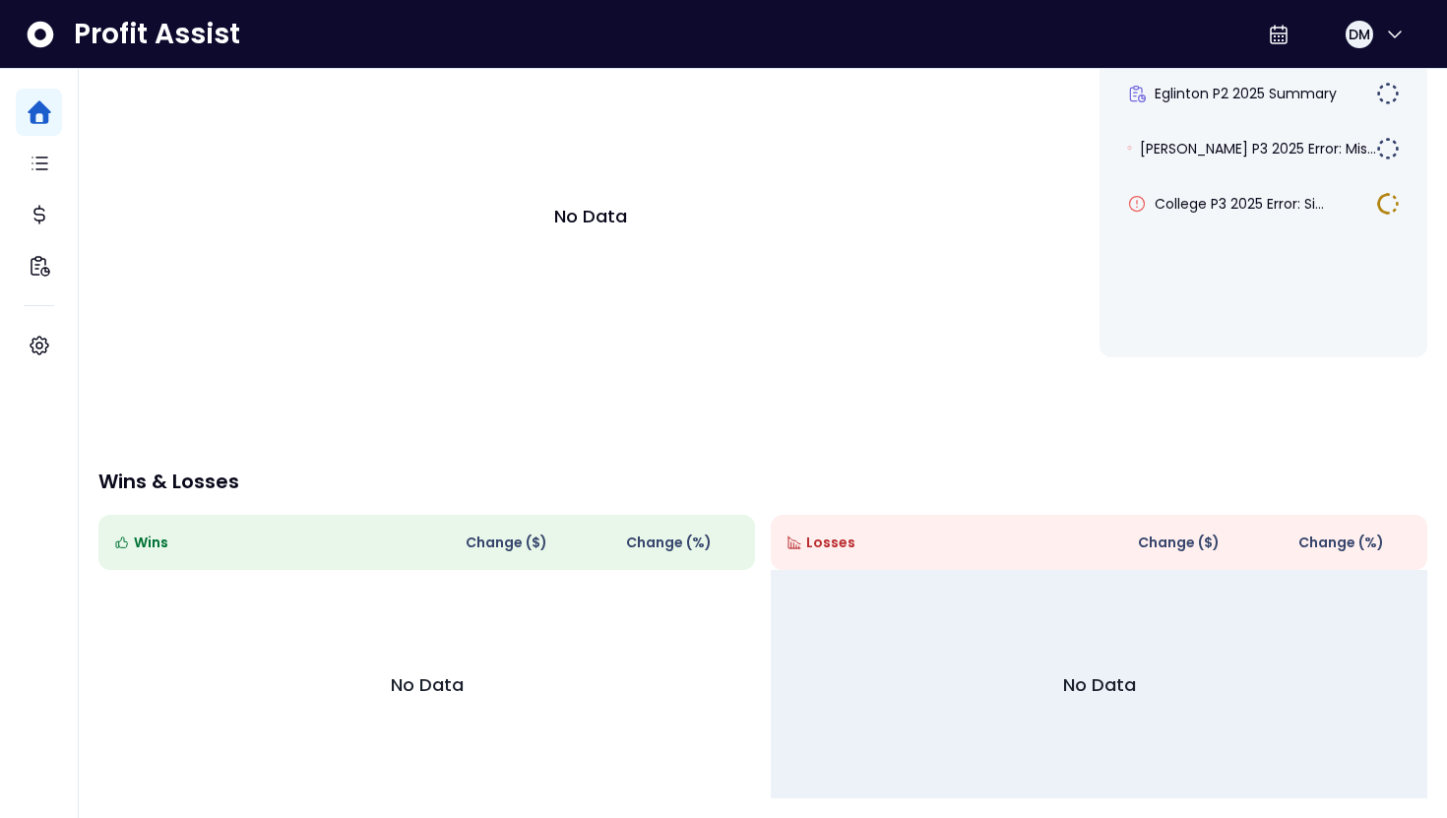
click at [1033, 748] on div "No Data" at bounding box center [1098, 683] width 625 height 197
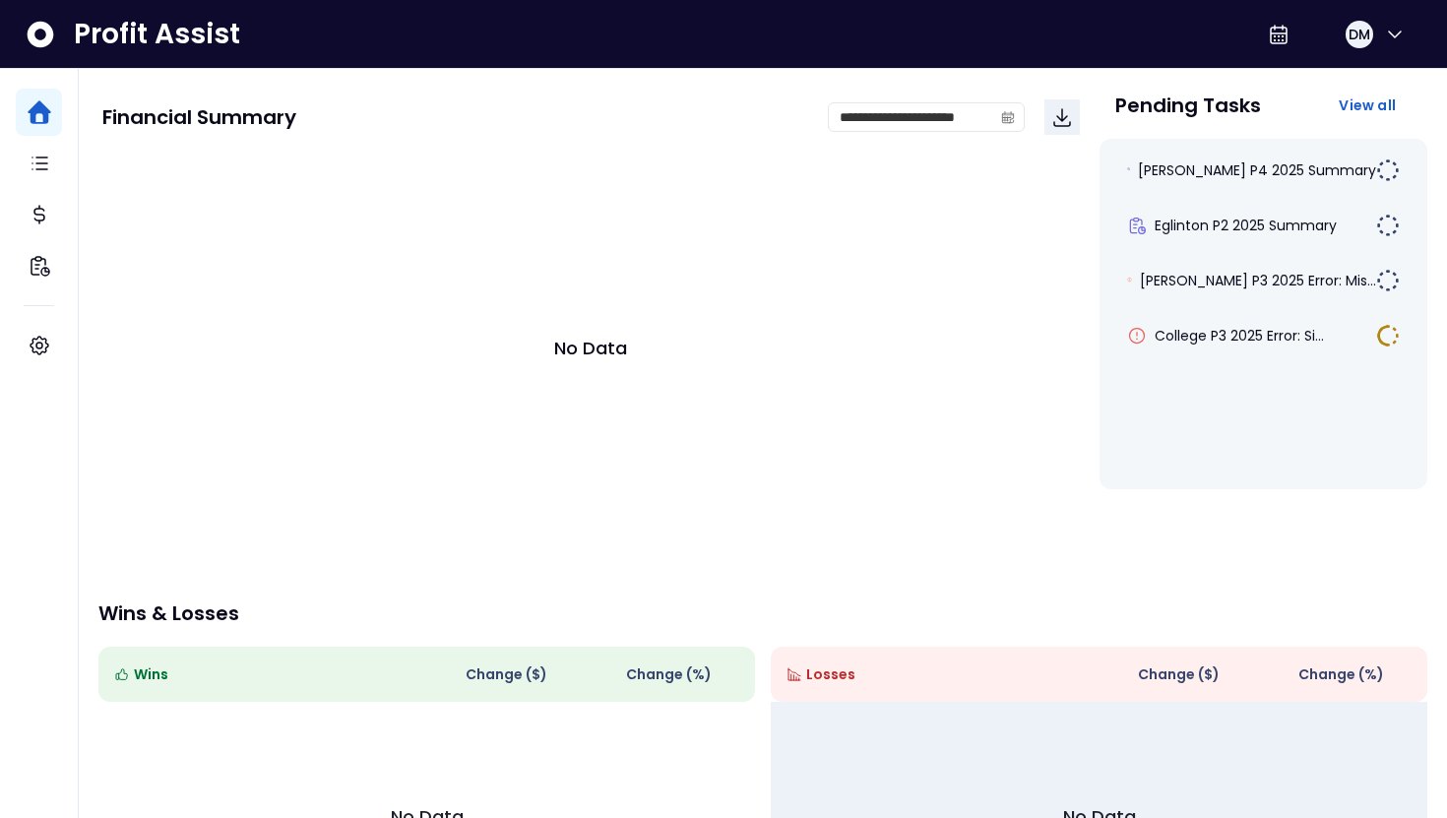
scroll to position [0, 0]
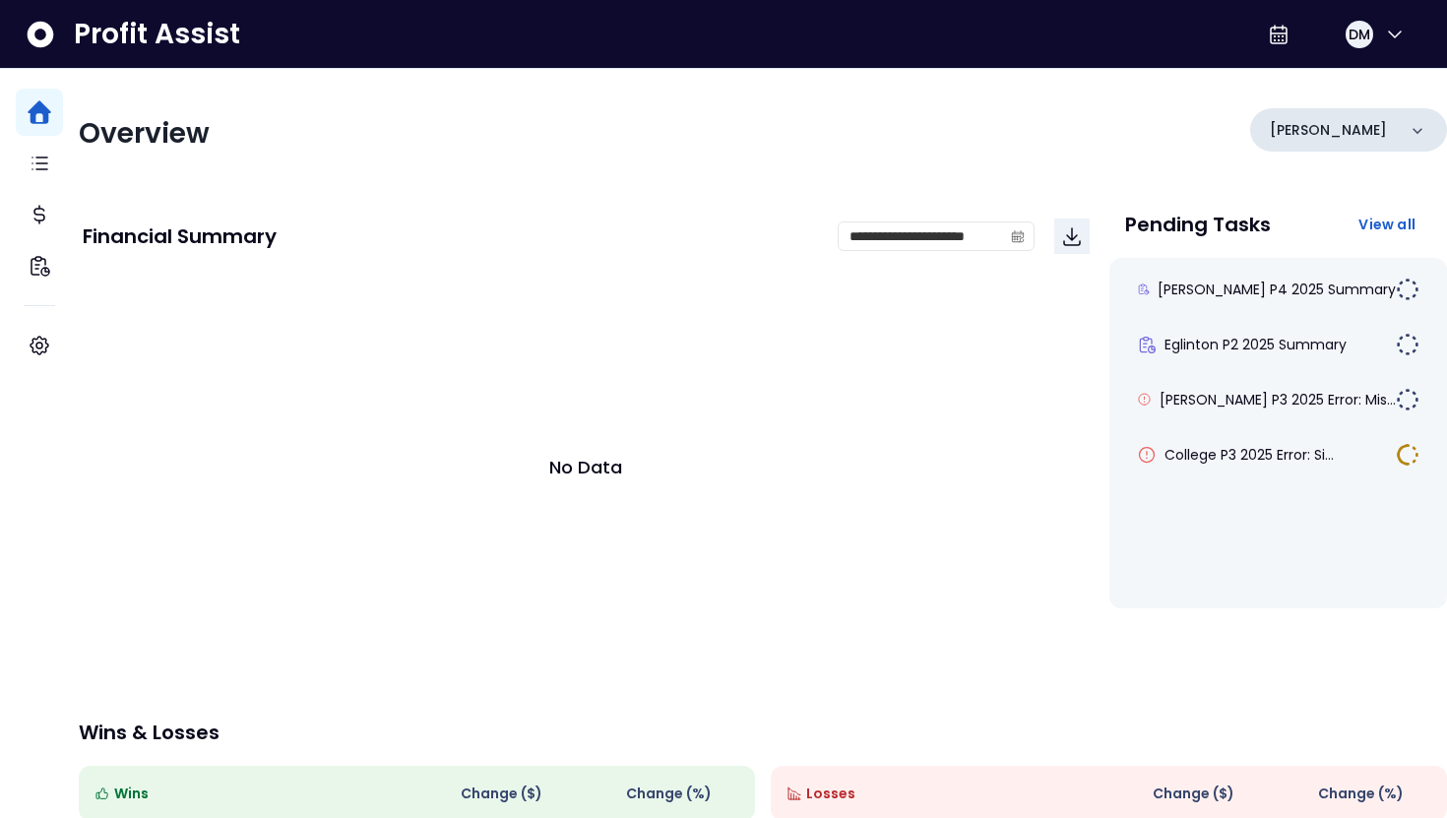
click at [1279, 133] on p "[PERSON_NAME]" at bounding box center [1327, 130] width 117 height 21
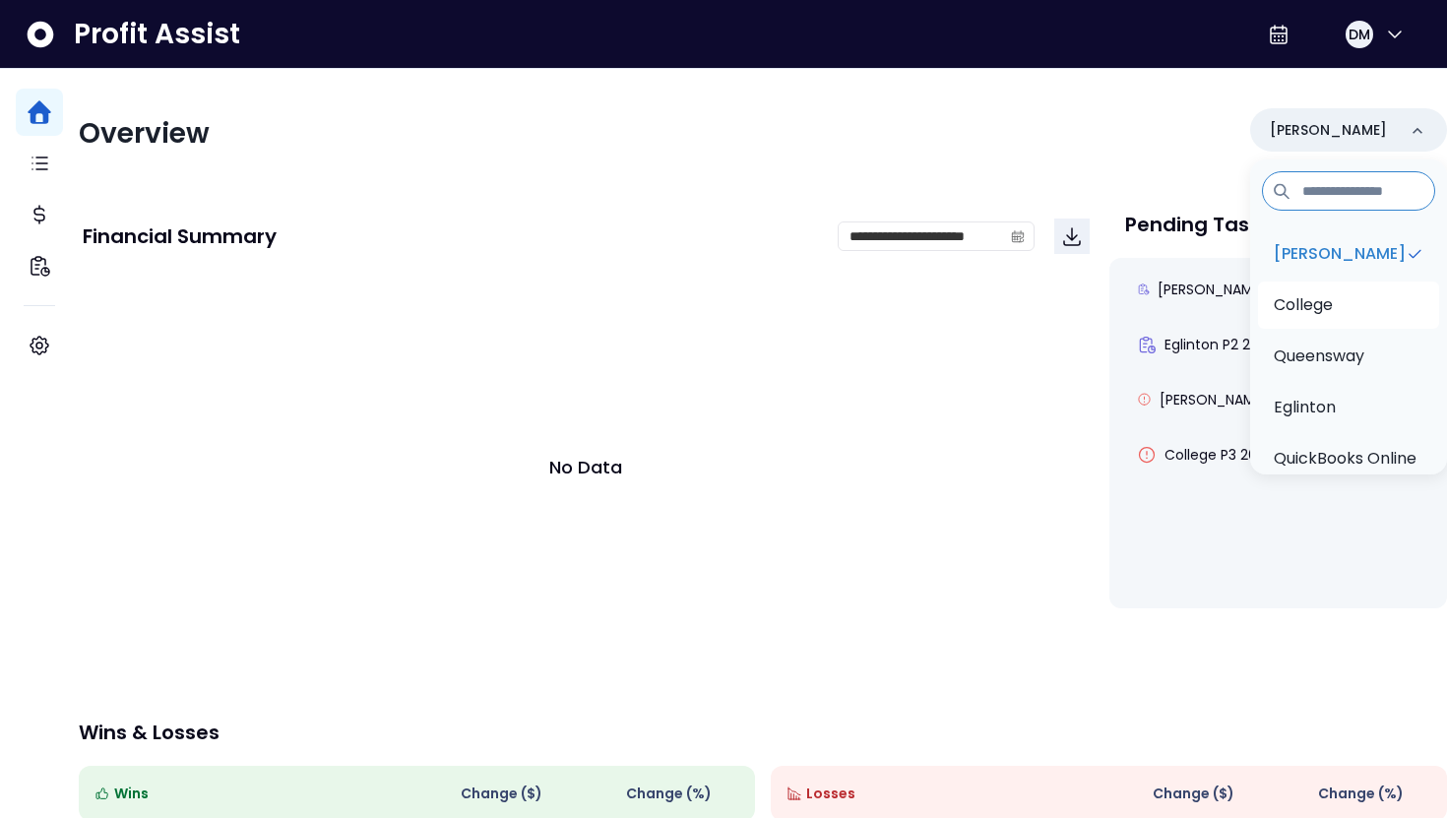
click at [1300, 299] on p "College" at bounding box center [1302, 305] width 59 height 24
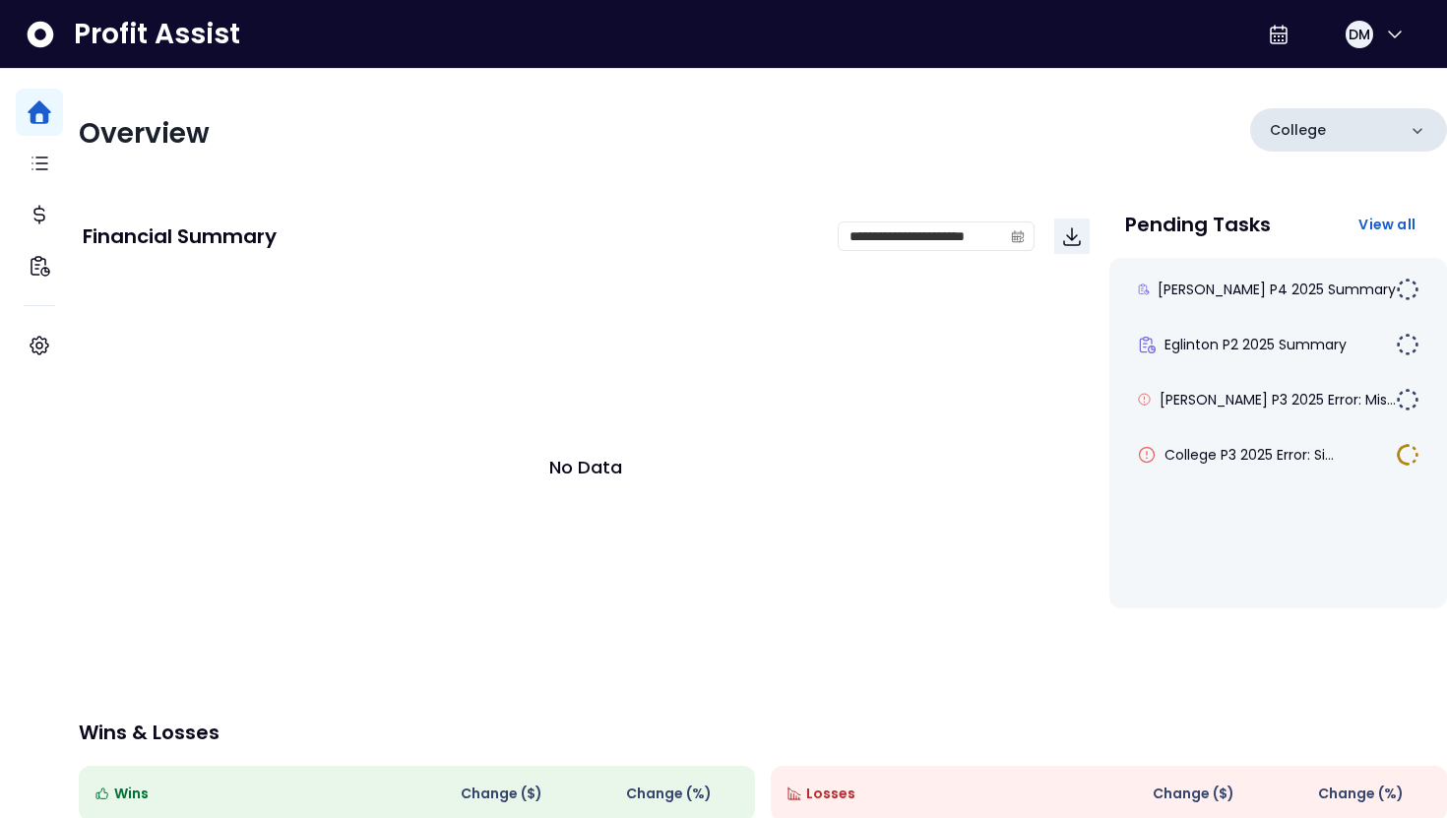
click at [1290, 133] on p "College" at bounding box center [1297, 130] width 56 height 21
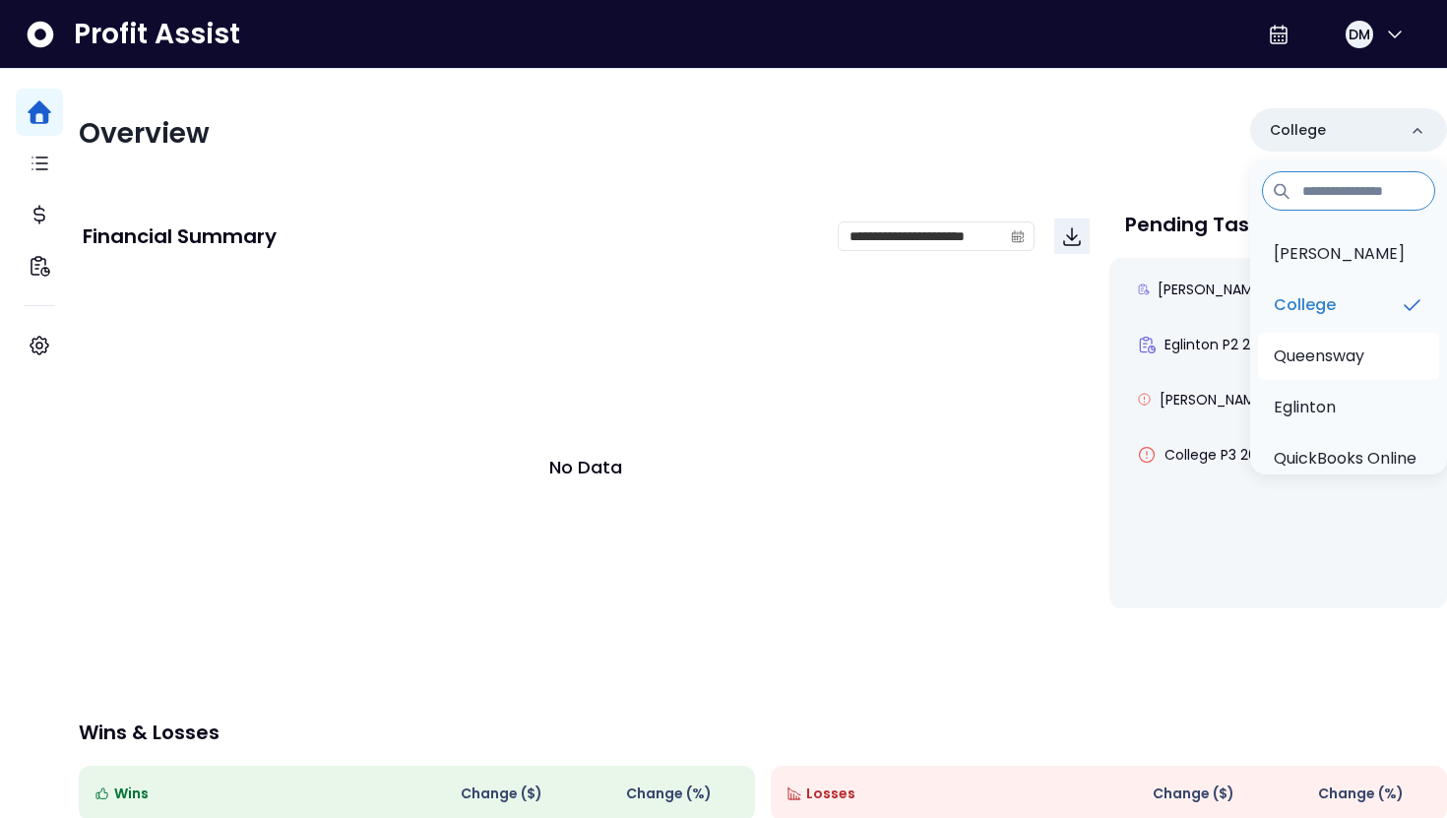
click at [1281, 359] on p "Queensway" at bounding box center [1318, 356] width 91 height 24
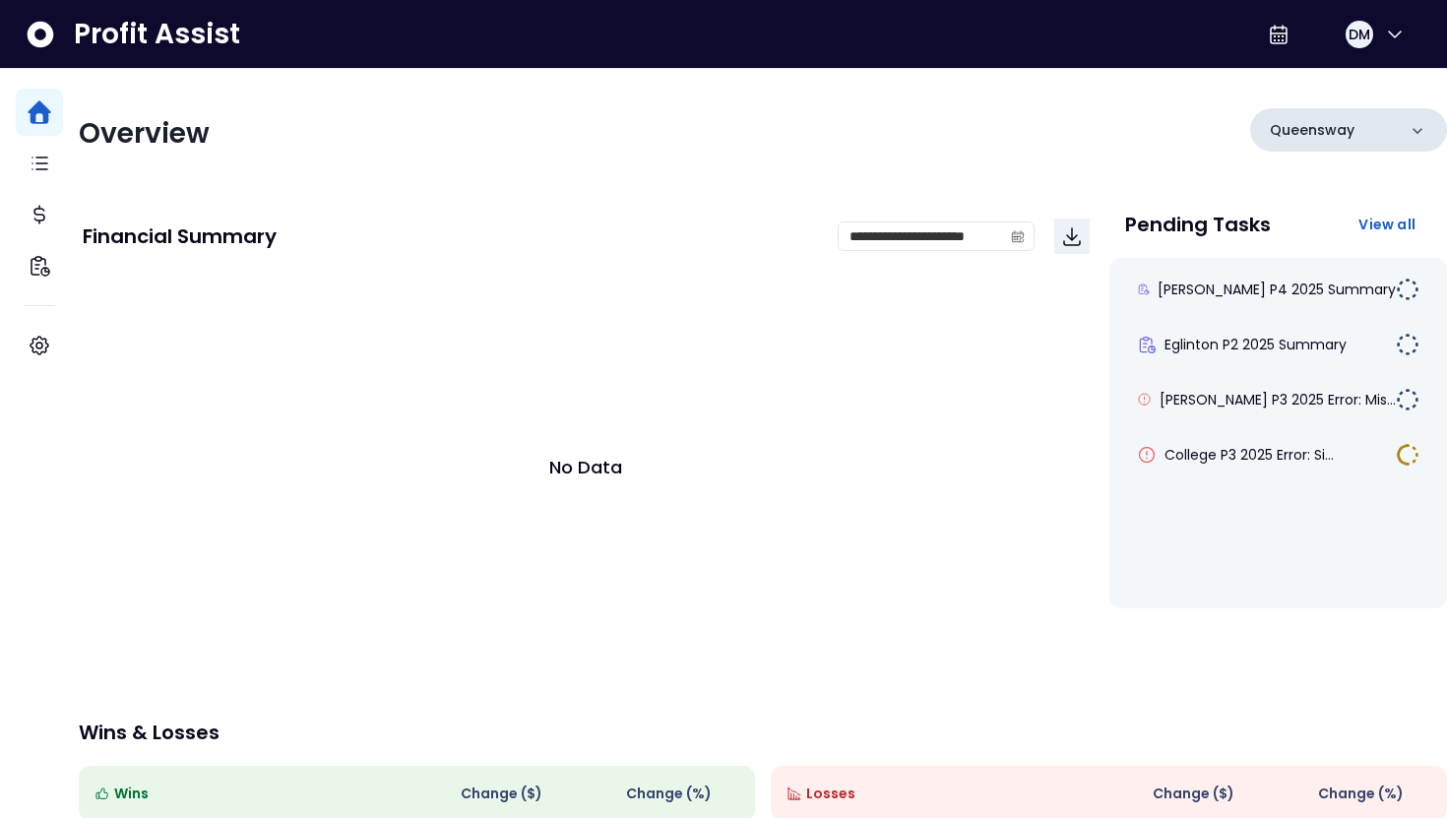
click at [1294, 136] on p "Queensway" at bounding box center [1311, 130] width 85 height 21
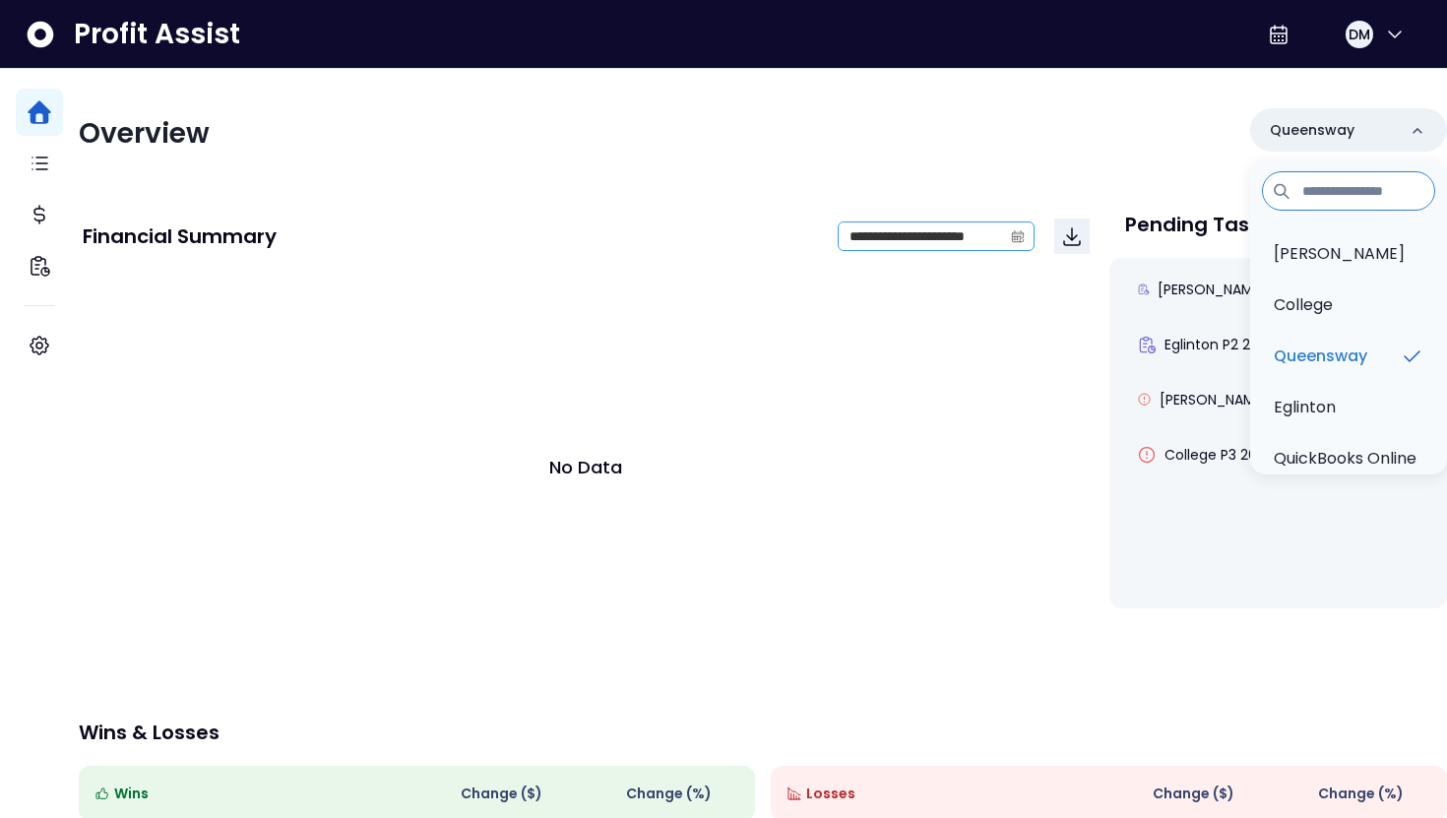
click at [1011, 230] on icon "calendar" at bounding box center [1018, 236] width 14 height 14
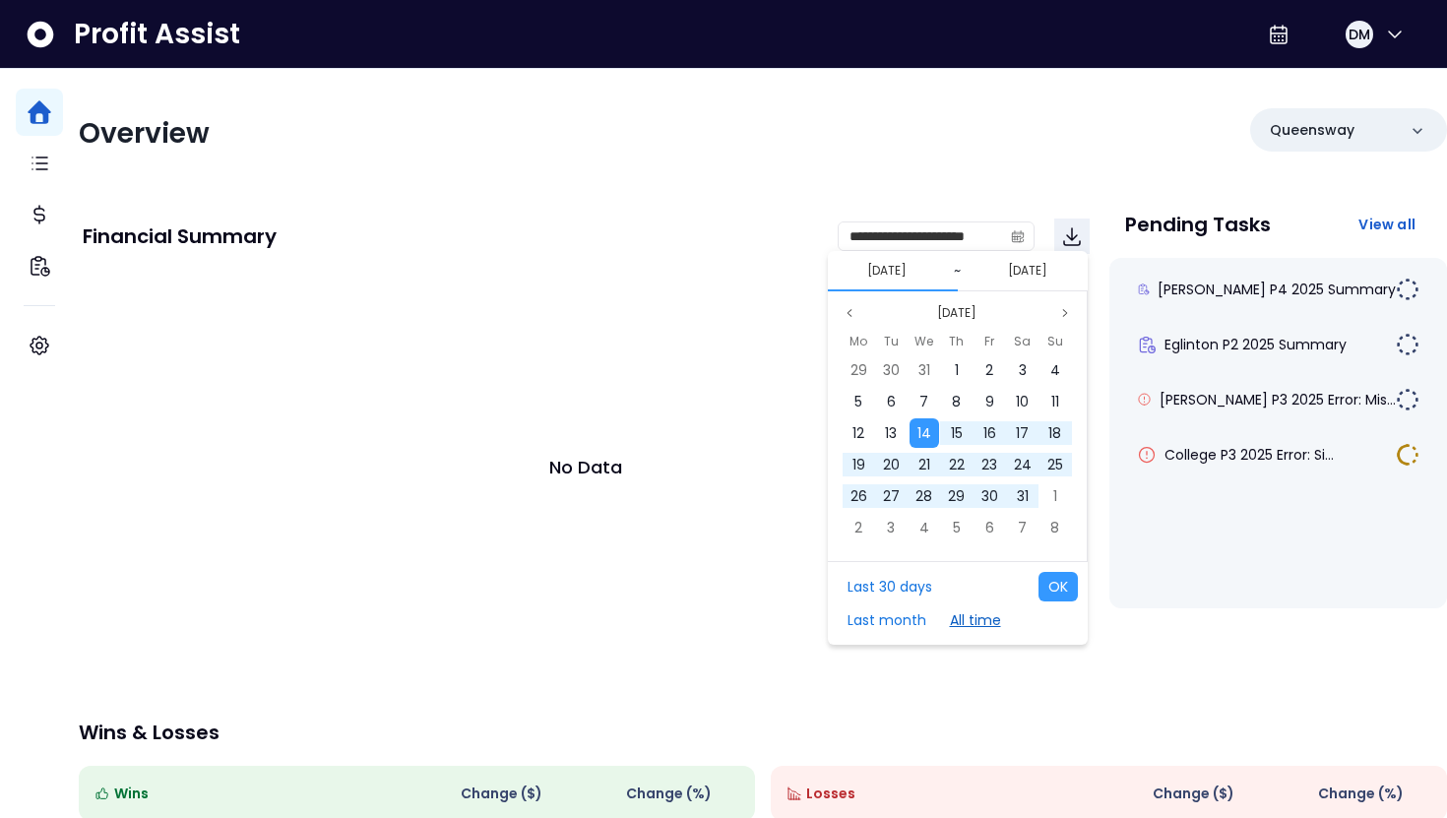
click at [963, 627] on button "All time" at bounding box center [975, 620] width 71 height 30
click at [975, 614] on button "All time" at bounding box center [975, 620] width 71 height 30
click at [1054, 595] on button "OK" at bounding box center [1057, 587] width 39 height 30
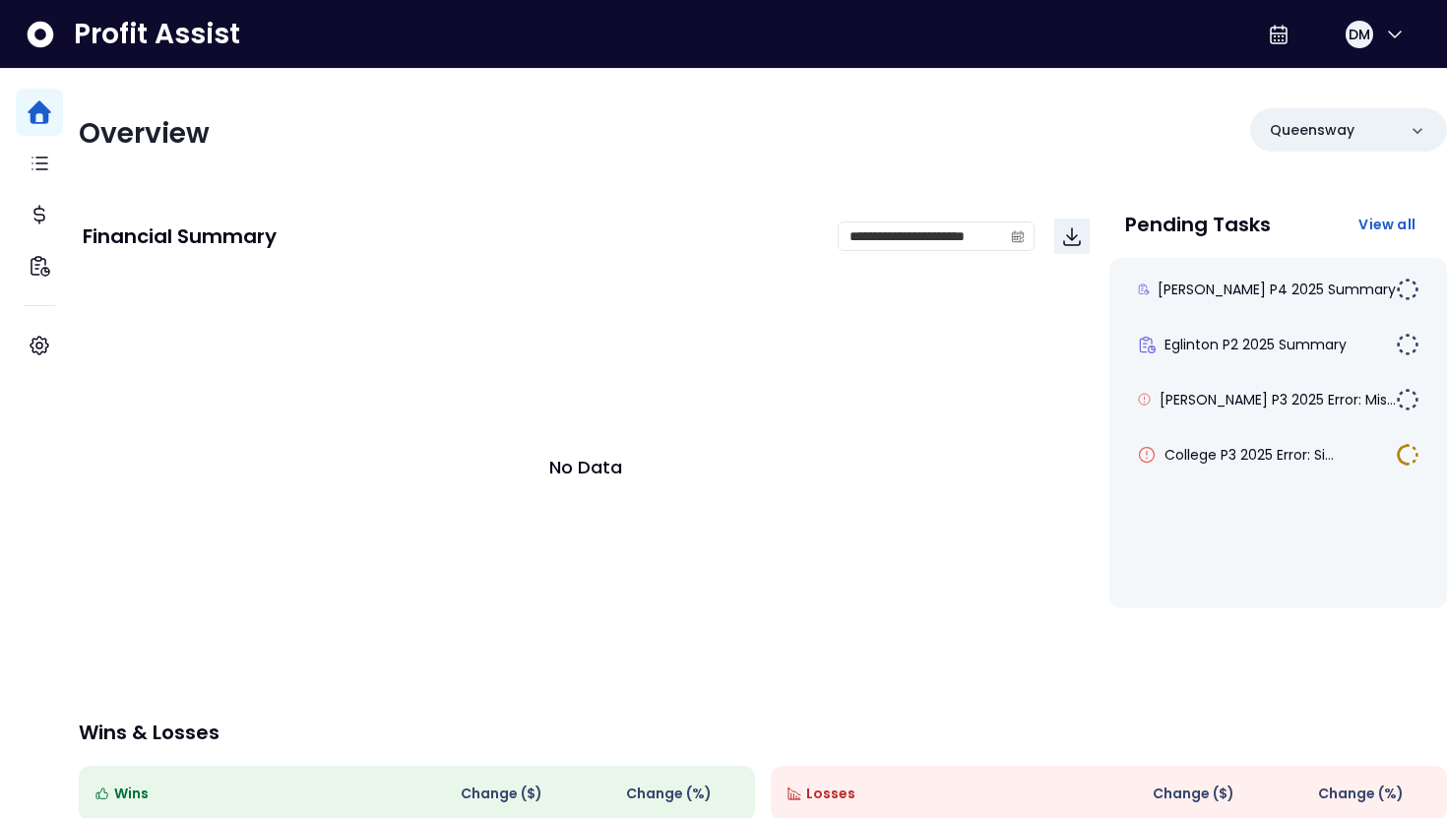
click at [975, 519] on div "No Data" at bounding box center [586, 467] width 1007 height 394
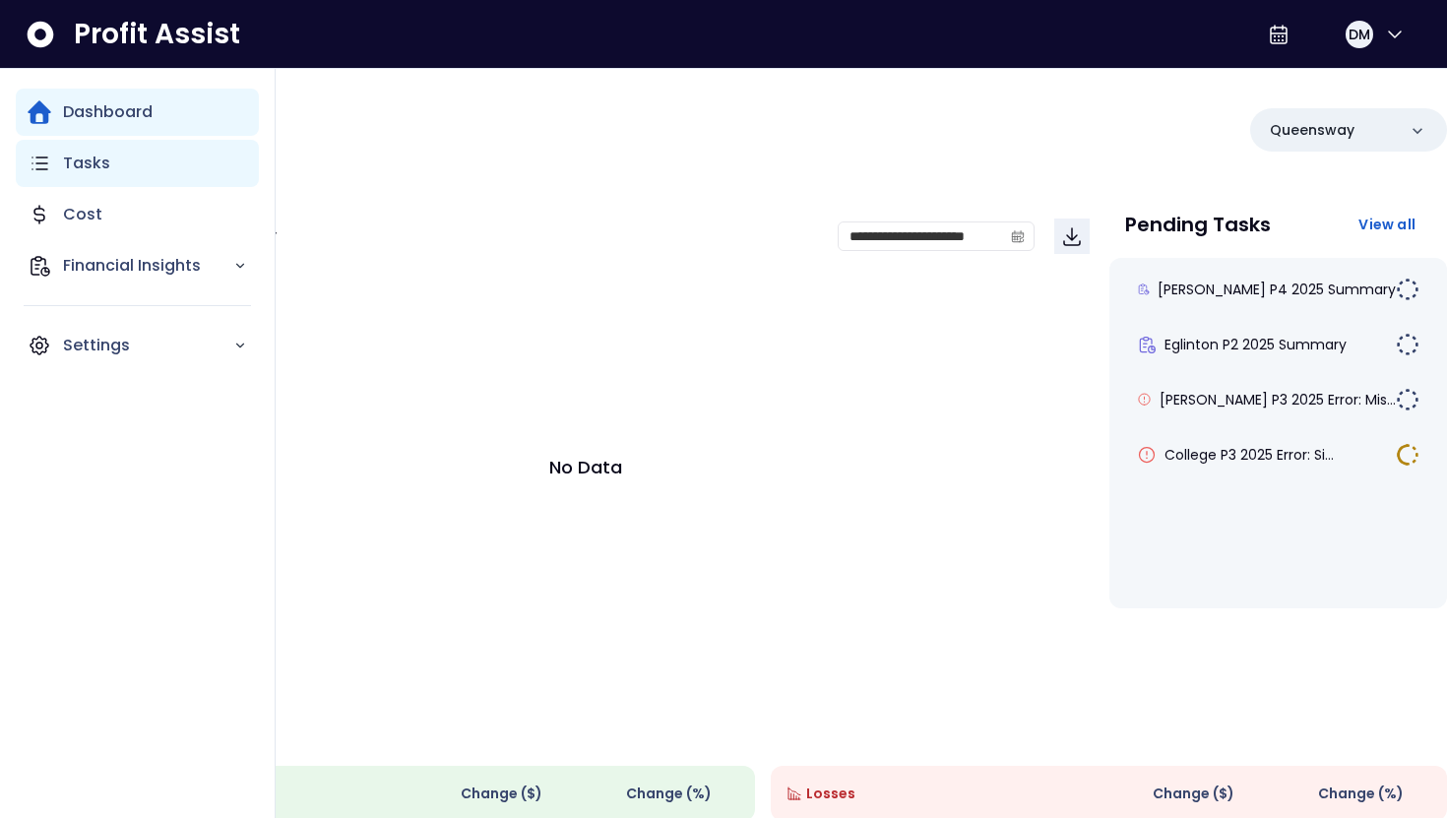
click at [75, 168] on p "Tasks" at bounding box center [86, 164] width 47 height 24
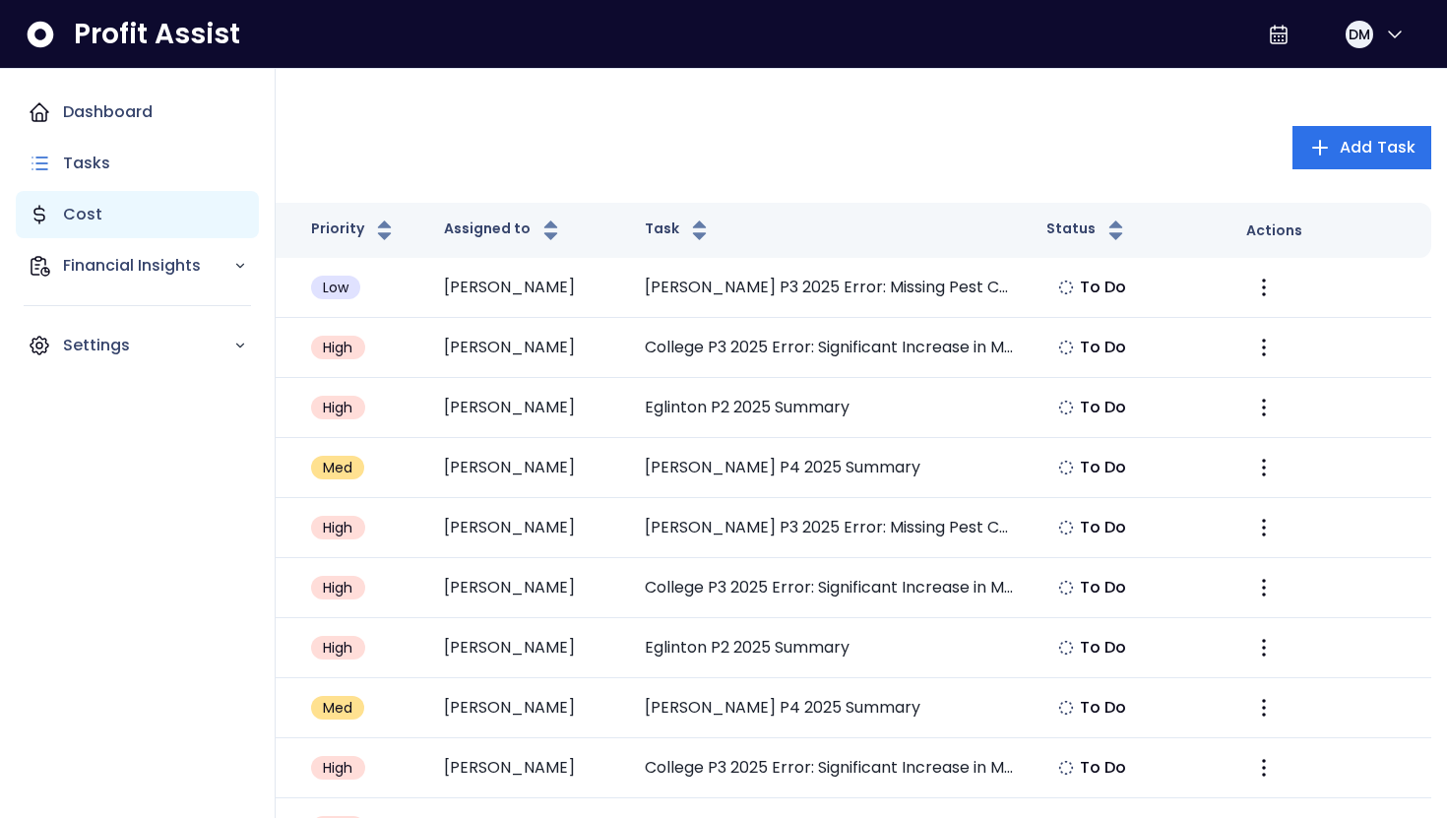
click at [78, 213] on p "Cost" at bounding box center [82, 215] width 39 height 24
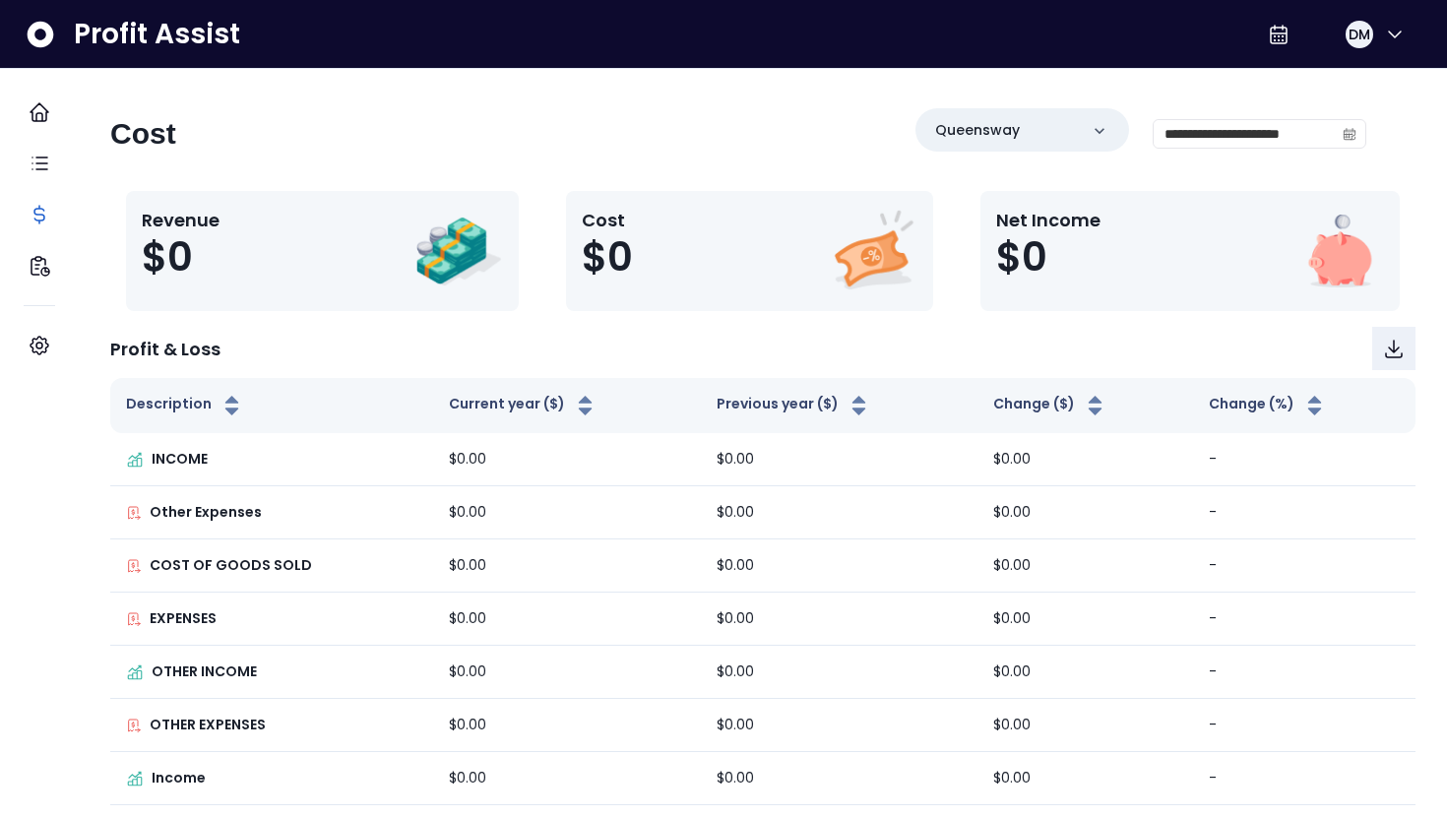
click at [532, 142] on div "**********" at bounding box center [738, 141] width 1256 height 67
click at [1003, 136] on div "Queensway" at bounding box center [1022, 129] width 214 height 43
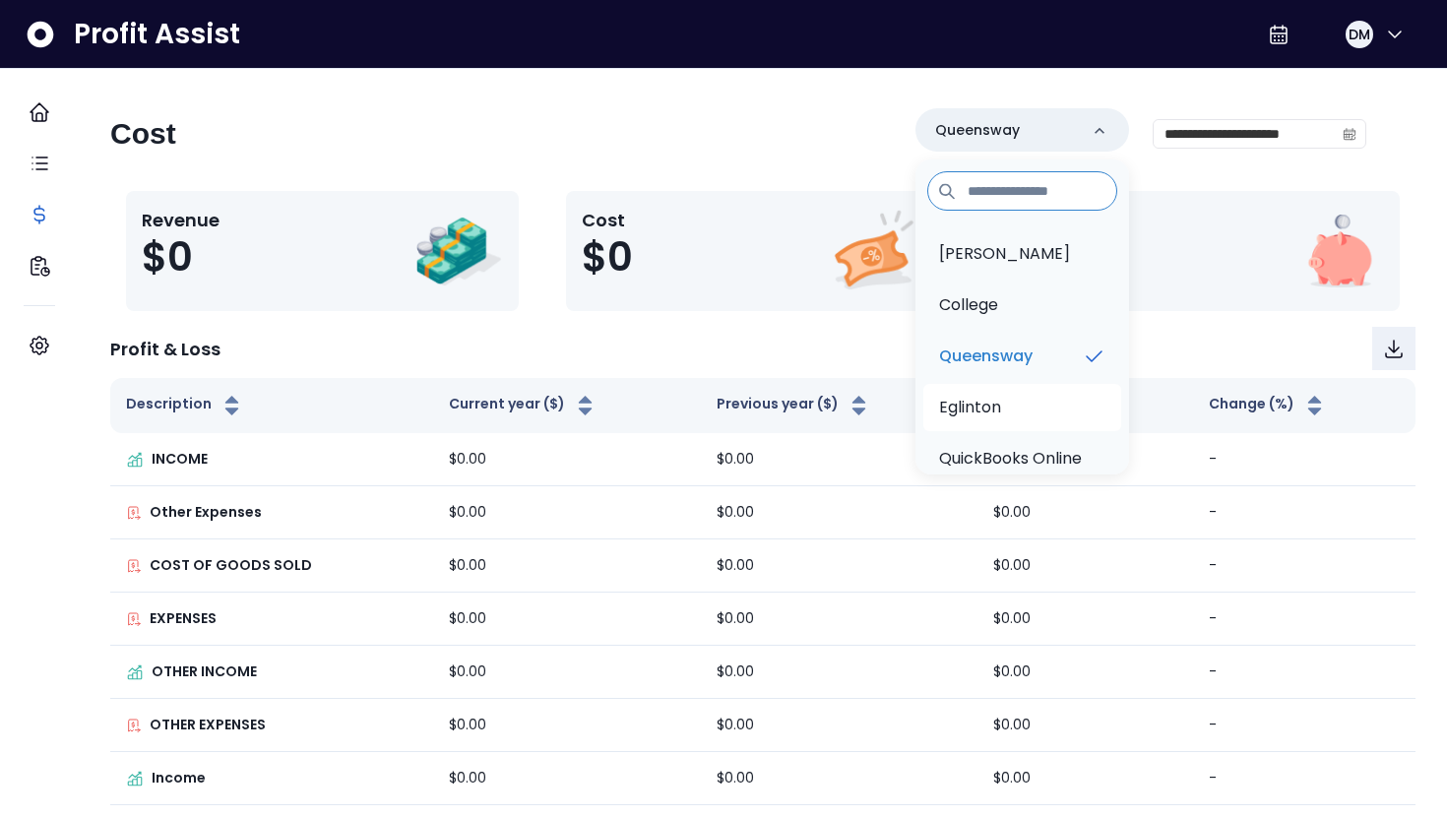
click at [988, 413] on li "Eglinton" at bounding box center [1022, 407] width 198 height 47
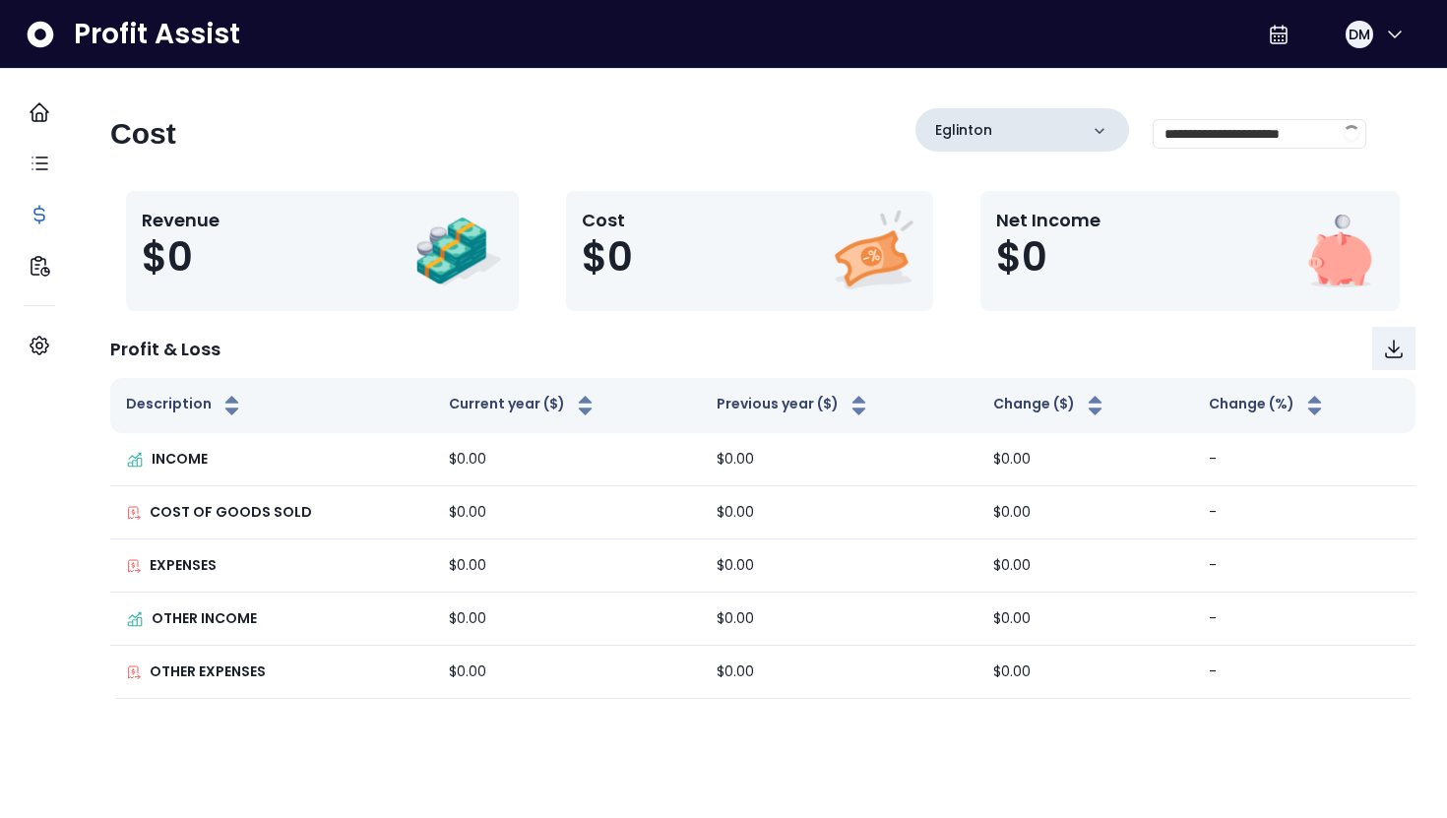
click at [981, 135] on div "Eglinton" at bounding box center [1022, 129] width 214 height 43
click at [1013, 136] on div "Eglinton" at bounding box center [1022, 129] width 214 height 43
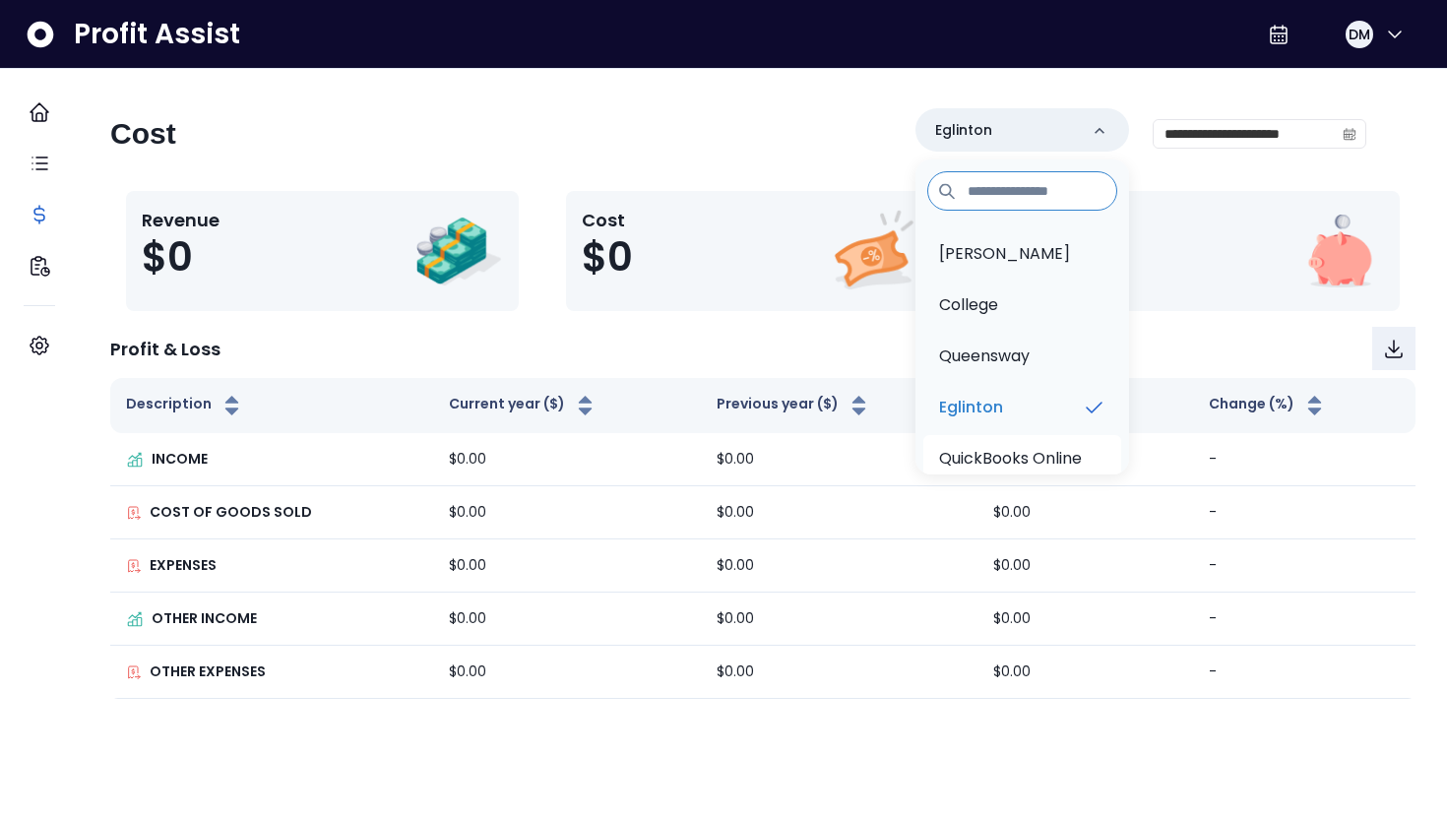
click at [992, 452] on p "QuickBooks Online" at bounding box center [1010, 459] width 143 height 24
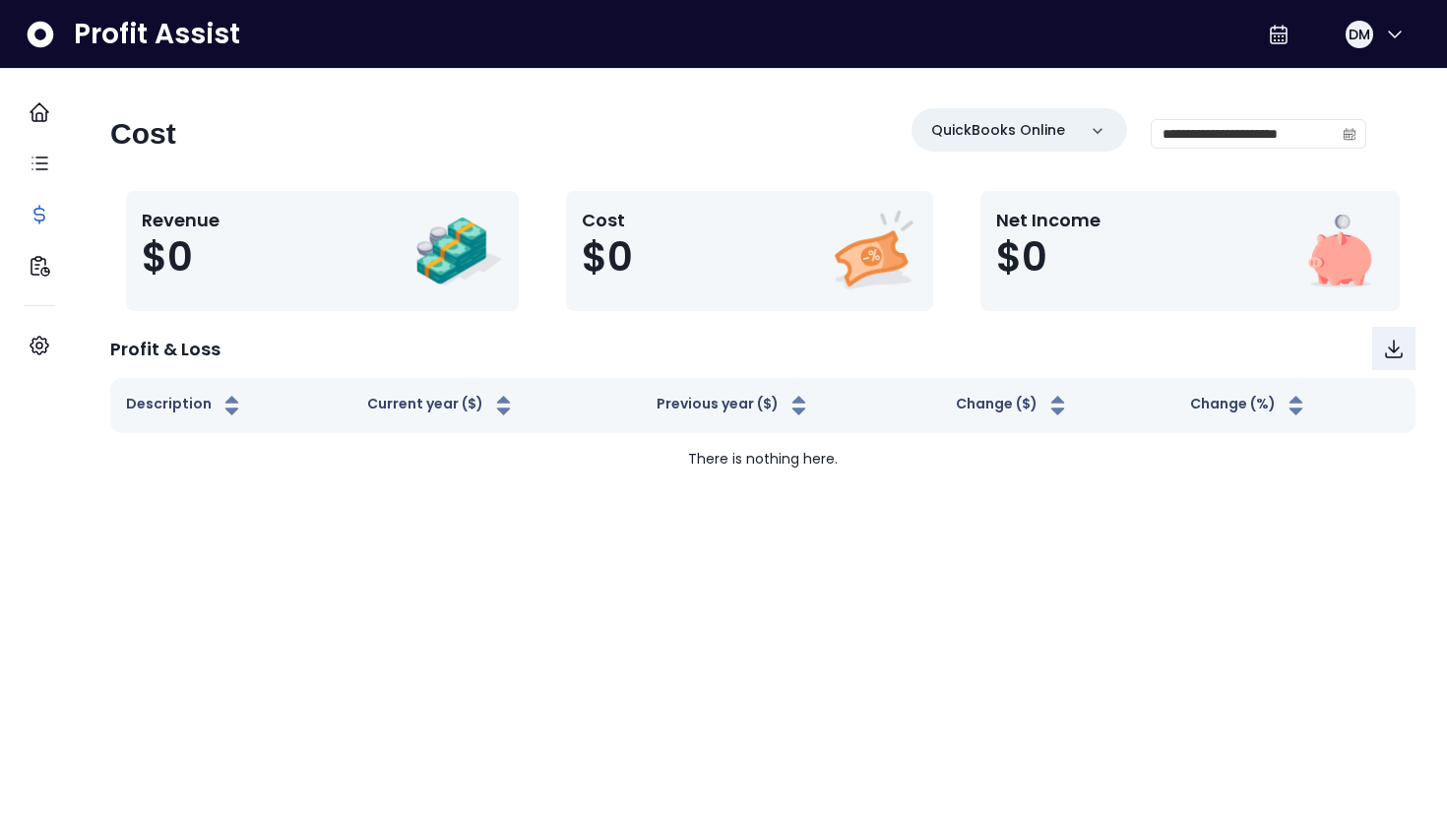
click at [610, 73] on div "**********" at bounding box center [763, 277] width 1368 height 416
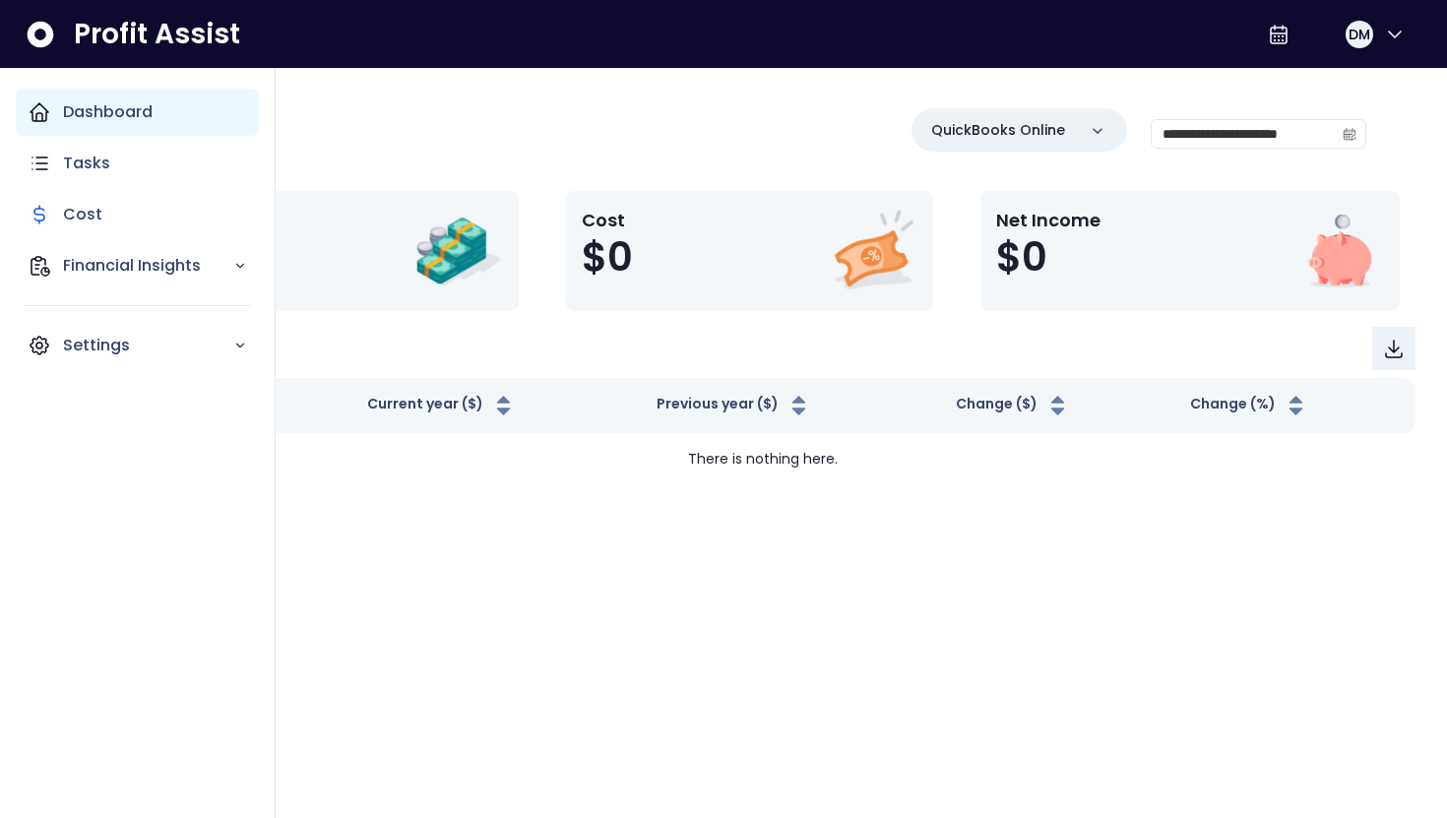
click at [53, 118] on div "Dashboard" at bounding box center [137, 112] width 243 height 47
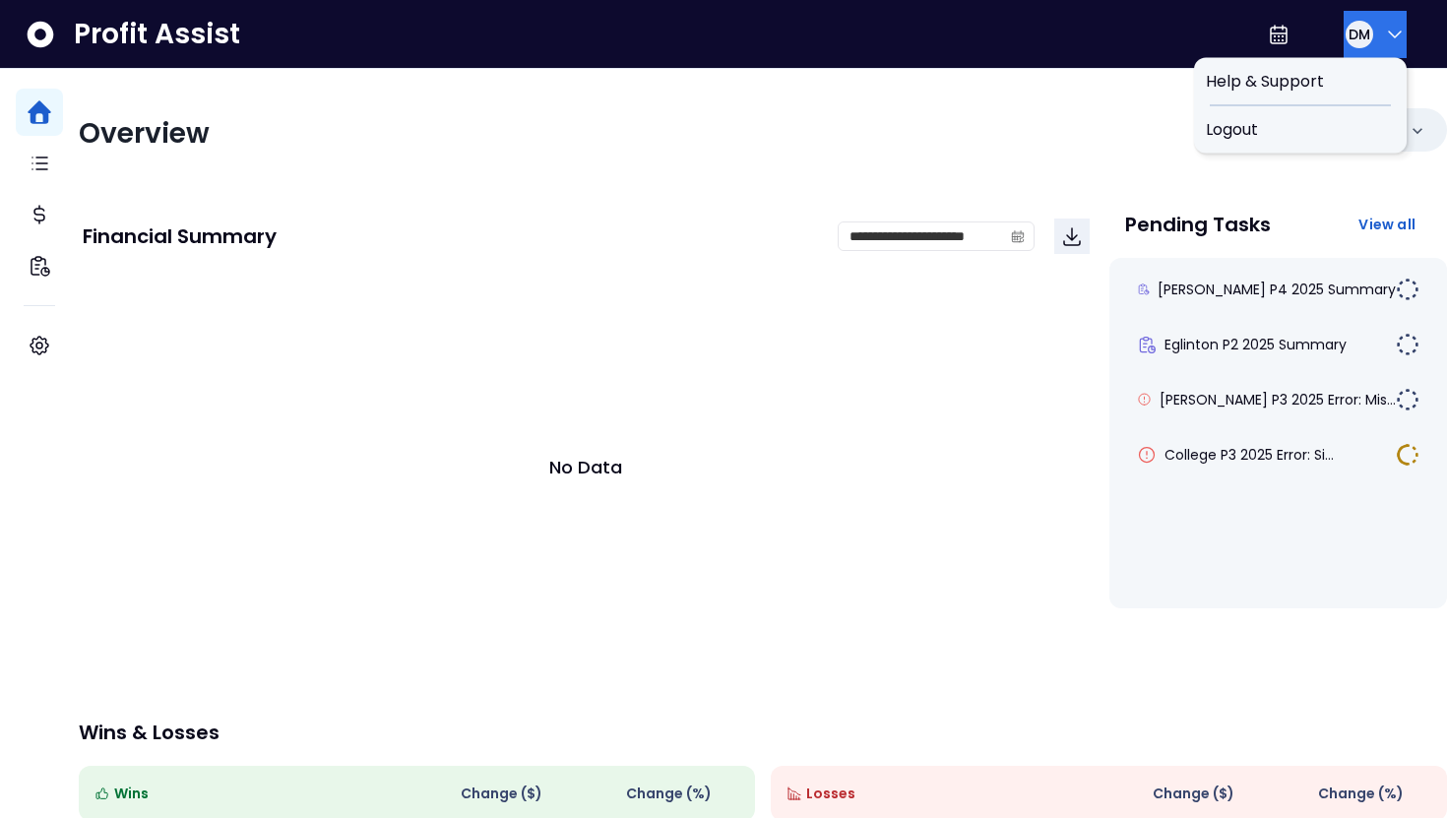
click at [1345, 32] on div "DM" at bounding box center [1359, 35] width 28 height 28
click at [38, 44] on icon at bounding box center [41, 34] width 27 height 27
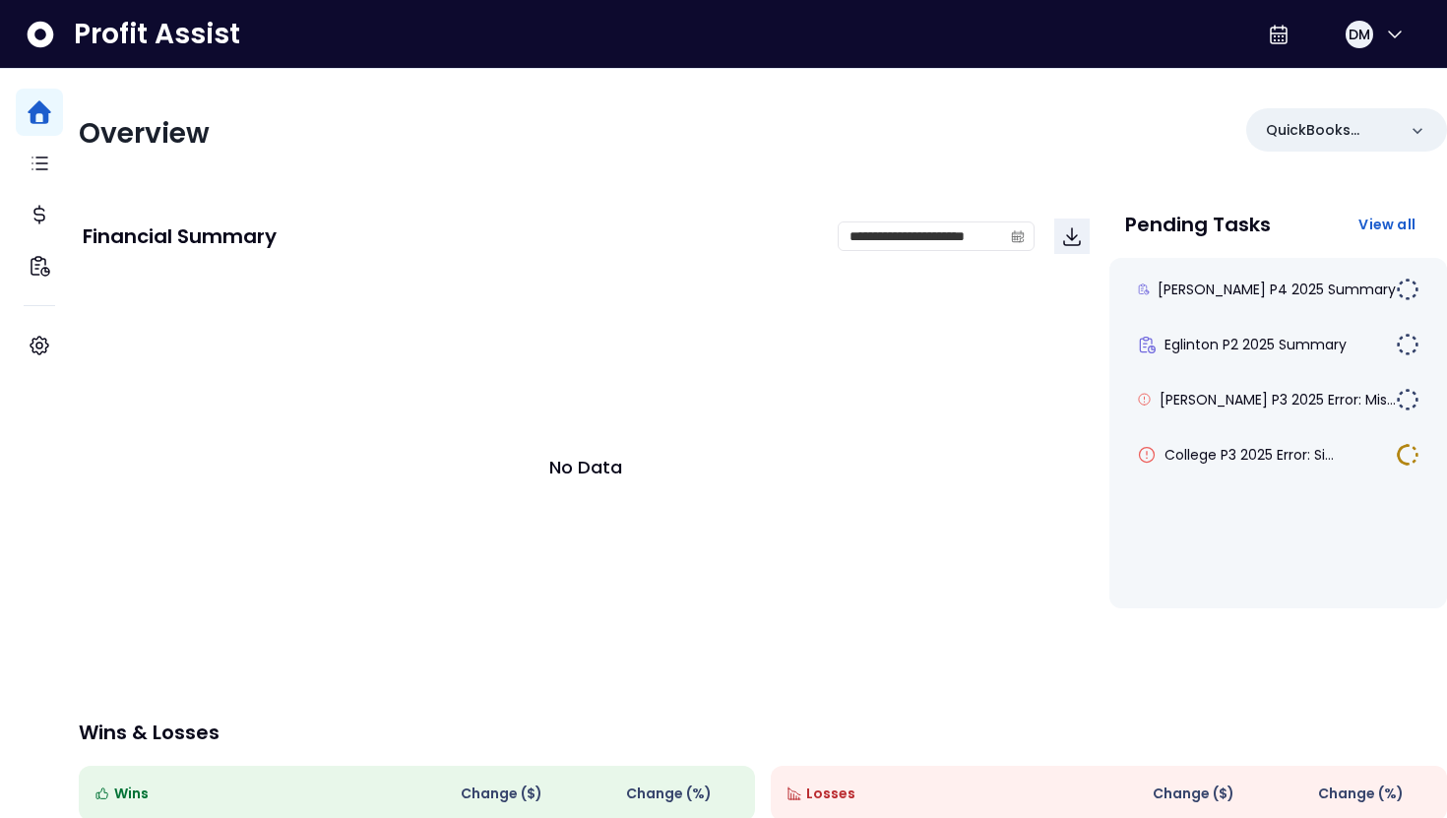
click at [38, 44] on icon at bounding box center [41, 34] width 27 height 27
click at [237, 37] on div "Profit Assist DM" at bounding box center [723, 34] width 1447 height 69
click at [200, 37] on span "Profit Assist" at bounding box center [157, 34] width 166 height 35
click at [35, 33] on icon at bounding box center [40, 34] width 31 height 31
